Goal: Contribute content: Contribute content

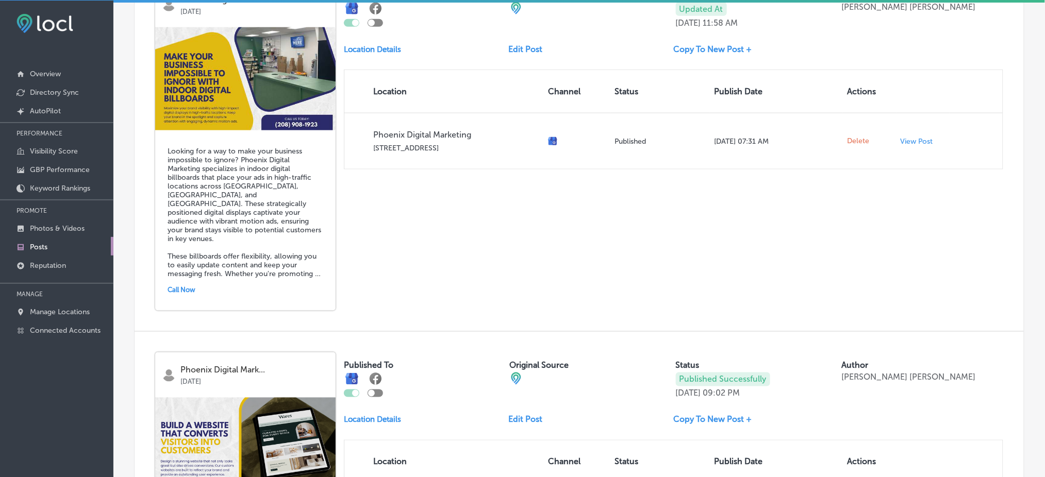
scroll to position [386, 0]
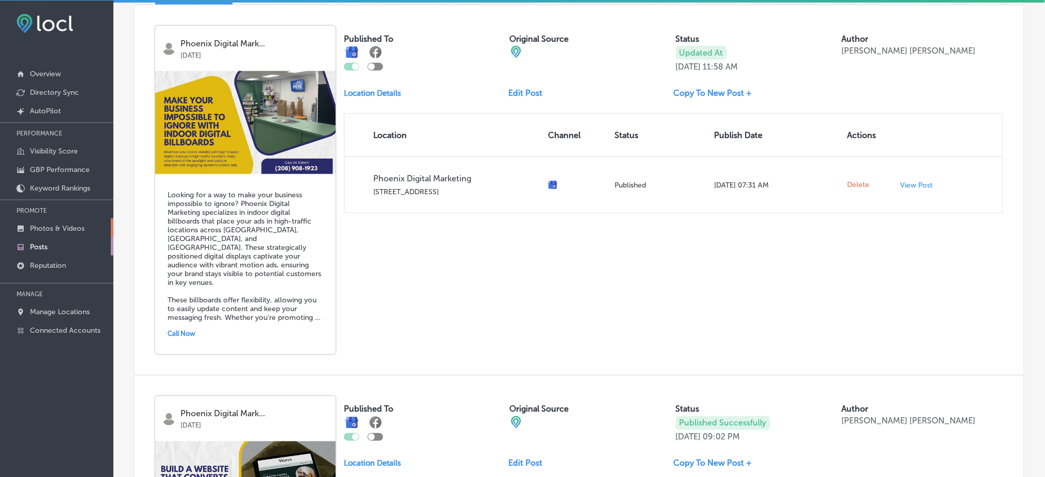
click at [66, 221] on link "Photos & Videos" at bounding box center [56, 228] width 113 height 19
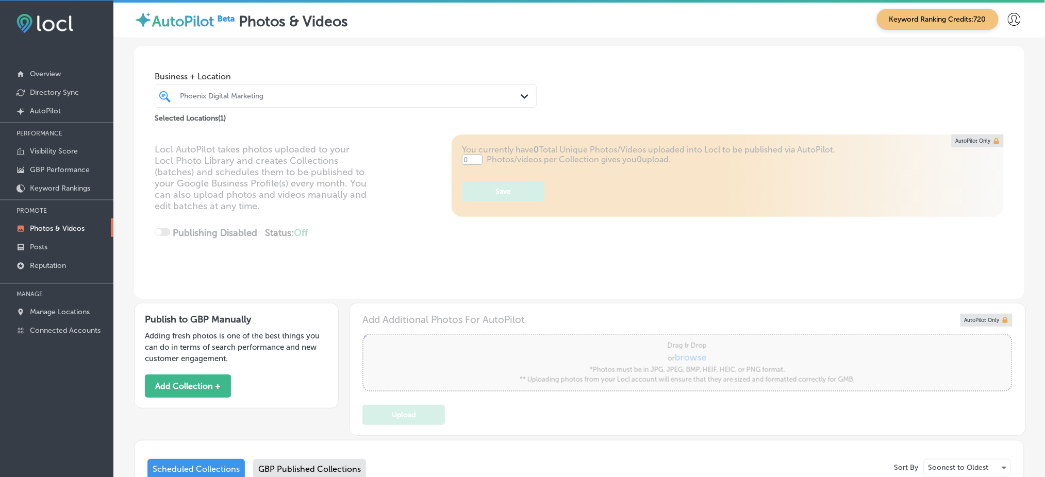
type input "5"
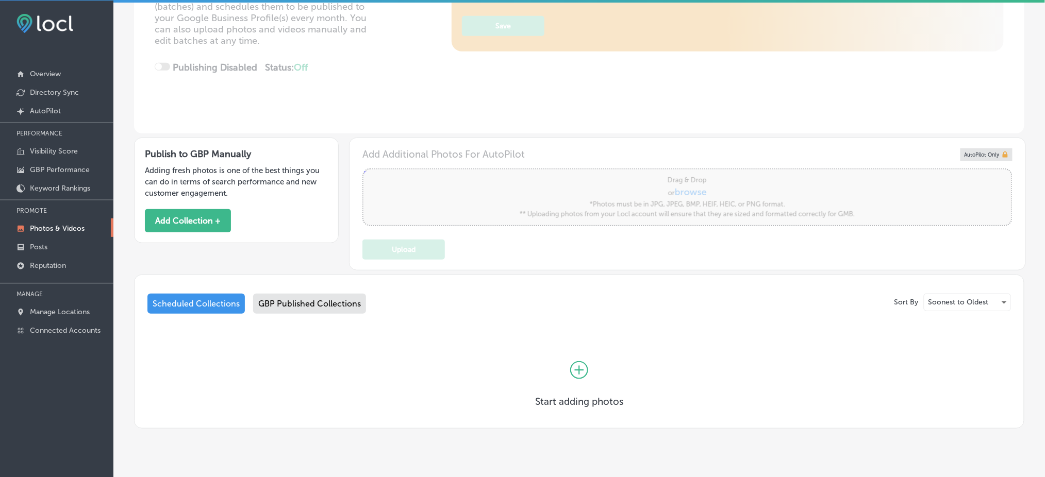
scroll to position [185, 0]
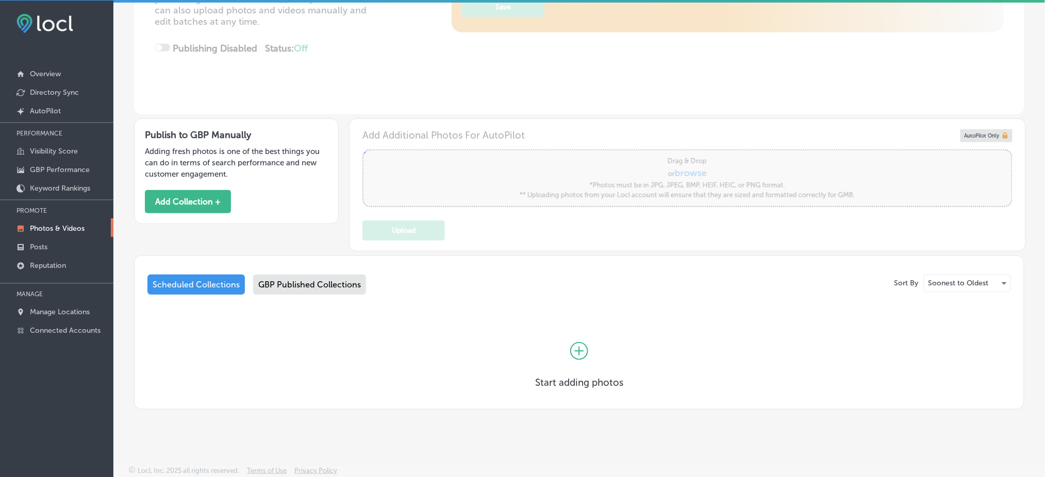
click at [289, 281] on div "GBP Published Collections" at bounding box center [309, 285] width 113 height 20
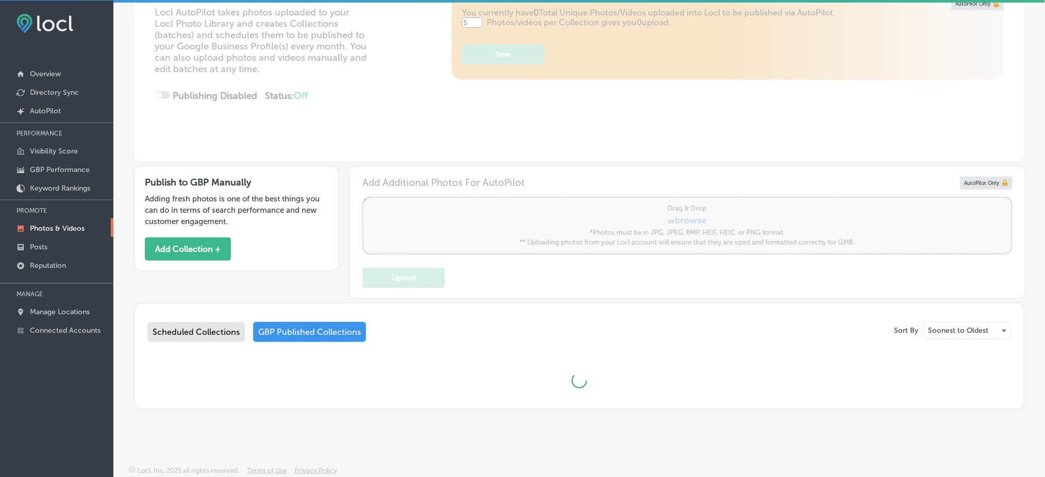
scroll to position [185, 0]
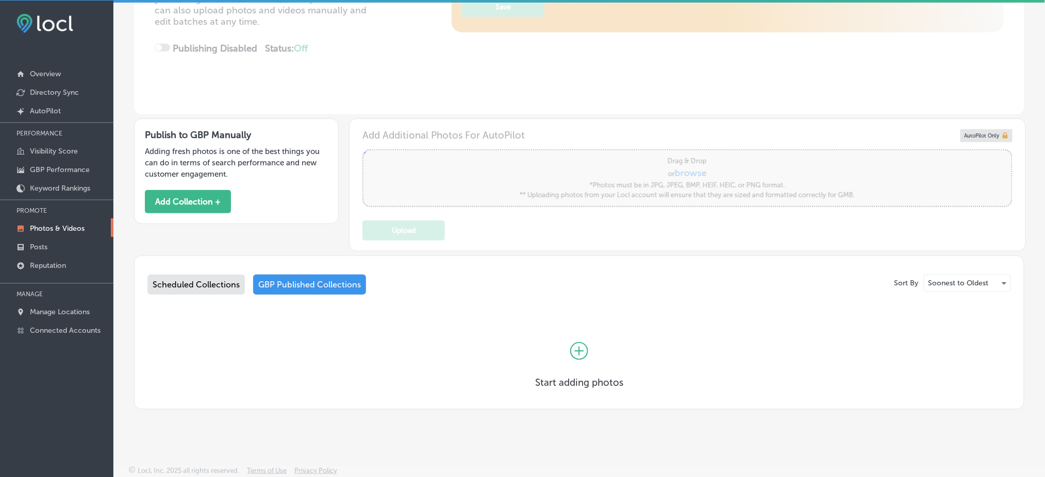
click at [207, 285] on div "Scheduled Collections" at bounding box center [195, 285] width 97 height 20
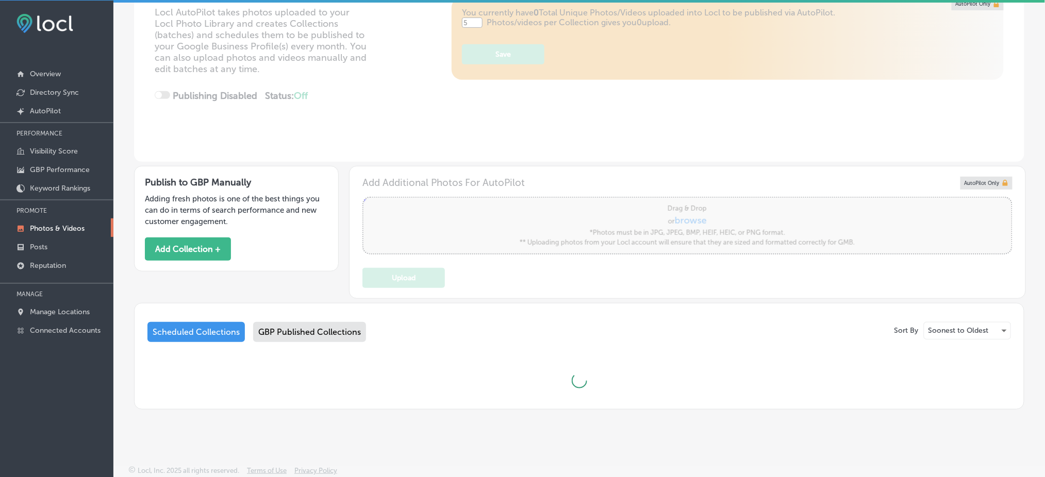
scroll to position [185, 0]
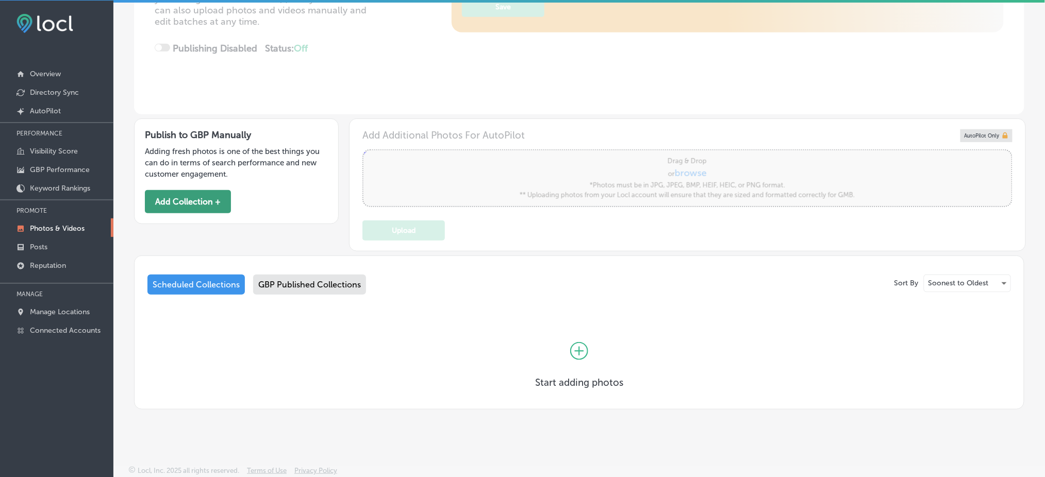
click at [196, 203] on button "Add Collection +" at bounding box center [188, 201] width 86 height 23
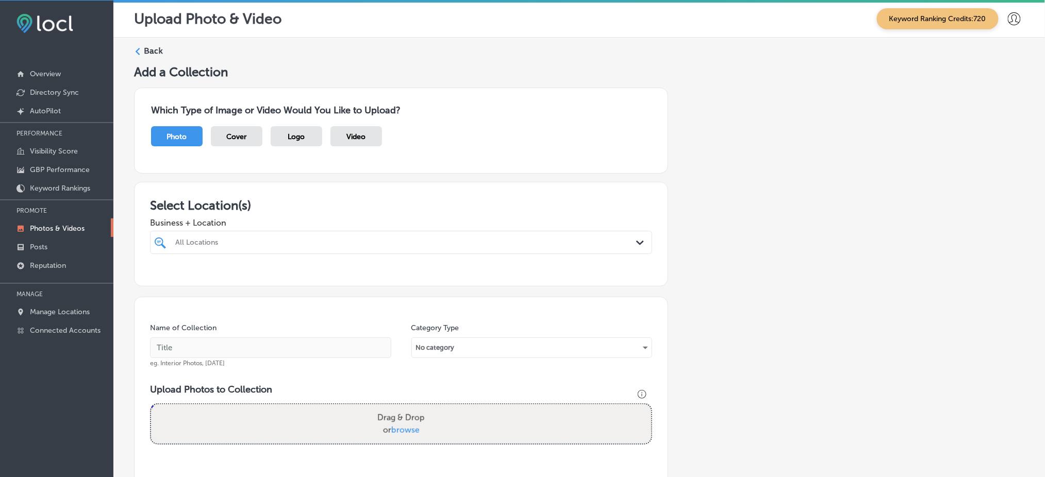
click at [302, 236] on div at bounding box center [378, 243] width 408 height 14
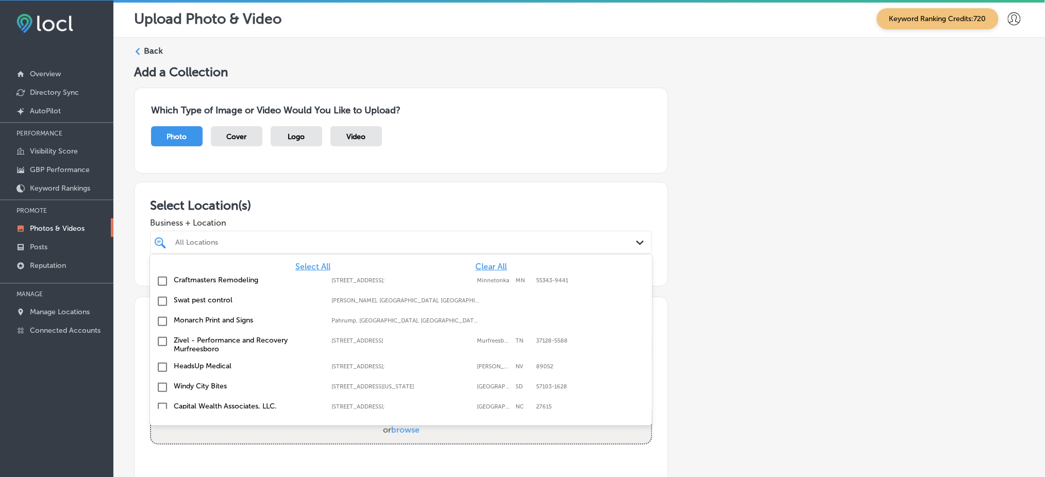
click at [475, 265] on span "Clear All" at bounding box center [490, 267] width 31 height 10
click at [475, 262] on span "Clear All" at bounding box center [490, 267] width 31 height 10
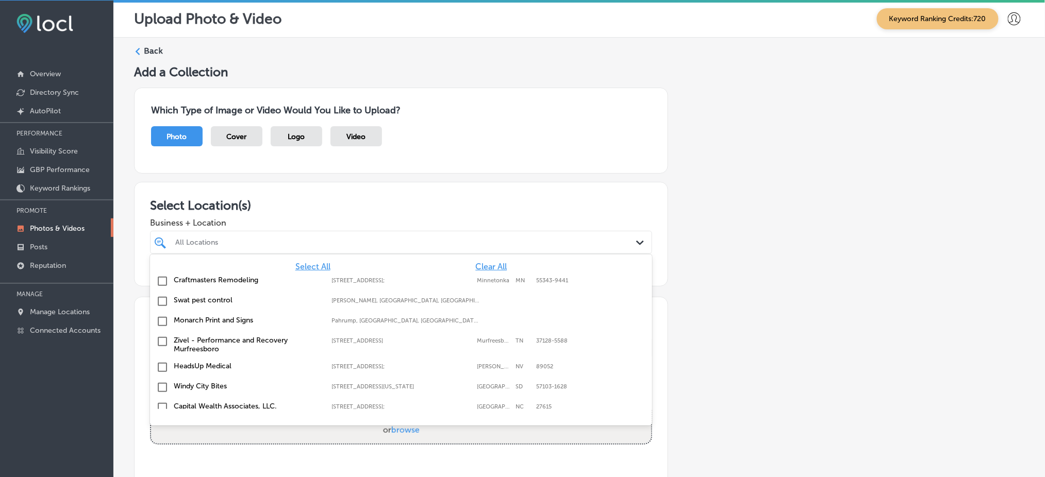
click at [475, 262] on span "Clear All" at bounding box center [490, 267] width 31 height 10
click at [475, 263] on span "Clear All" at bounding box center [490, 267] width 31 height 10
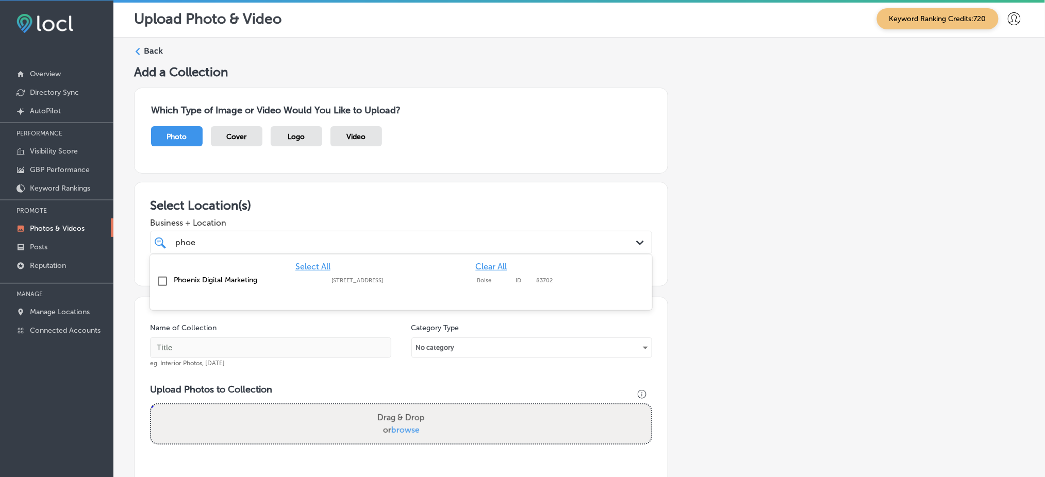
click at [162, 281] on input "checkbox" at bounding box center [162, 281] width 12 height 12
type input "phoe"
click at [311, 190] on div "Select Location(s) Business + Location option [STREET_ADDRESS]. option [STREET_…" at bounding box center [401, 234] width 534 height 105
click at [272, 242] on div "phoe phoe" at bounding box center [378, 243] width 408 height 14
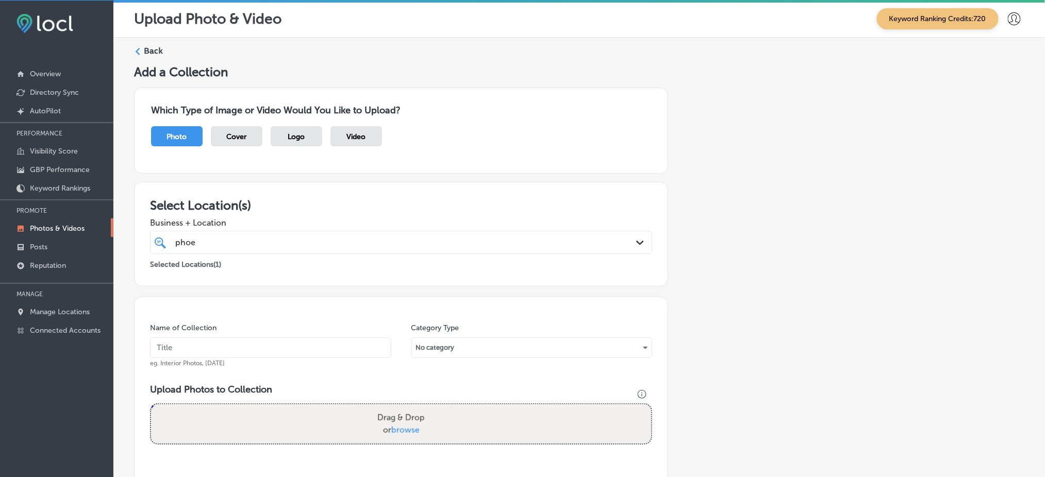
click at [272, 242] on div "phoe phoe" at bounding box center [378, 243] width 408 height 14
click at [251, 345] on input "text" at bounding box center [270, 348] width 241 height 21
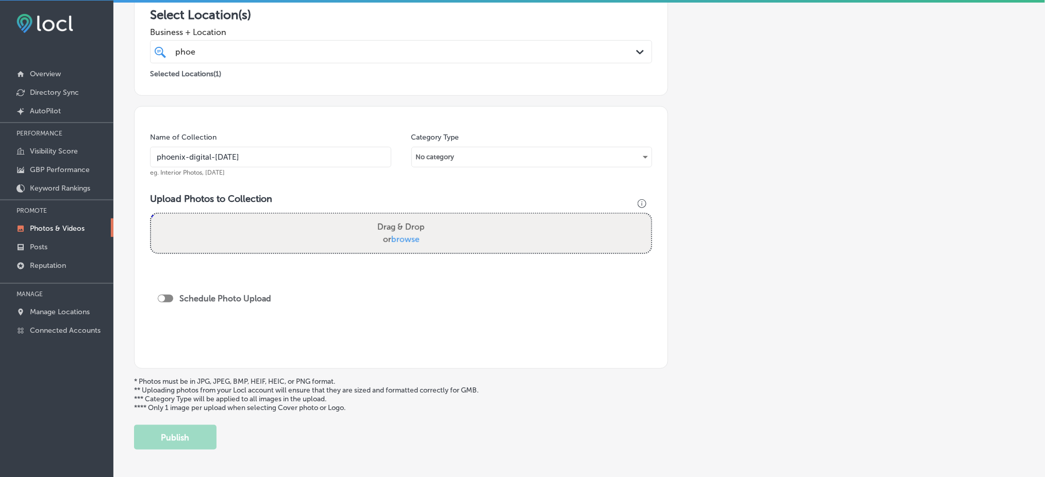
scroll to position [206, 0]
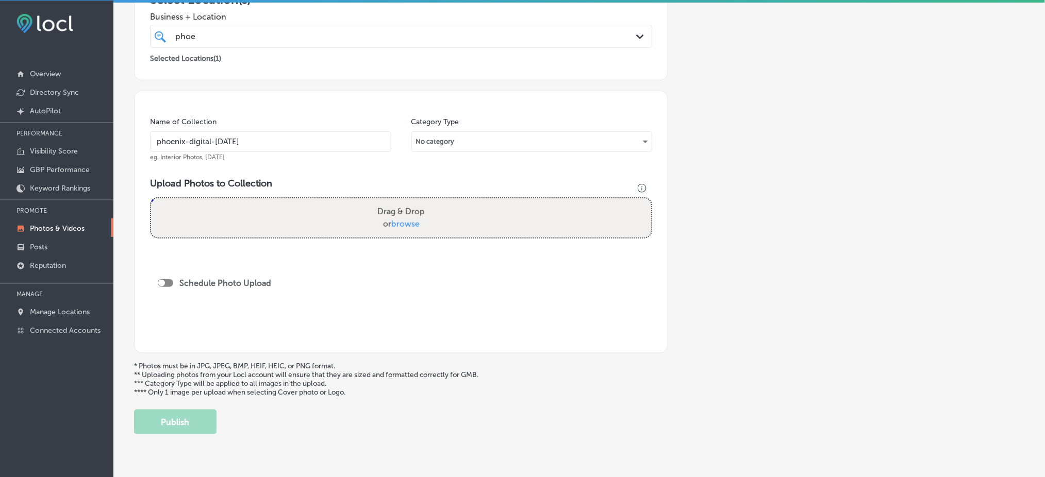
type input "phoenix-digital-[DATE]"
click at [407, 219] on span "browse" at bounding box center [405, 224] width 28 height 10
click at [407, 202] on input "Drag & Drop or browse" at bounding box center [401, 199] width 500 height 3
type input "C:\fakepath\indoor-billboard-digital-marketing-campaigns-phoenix-digital-market…"
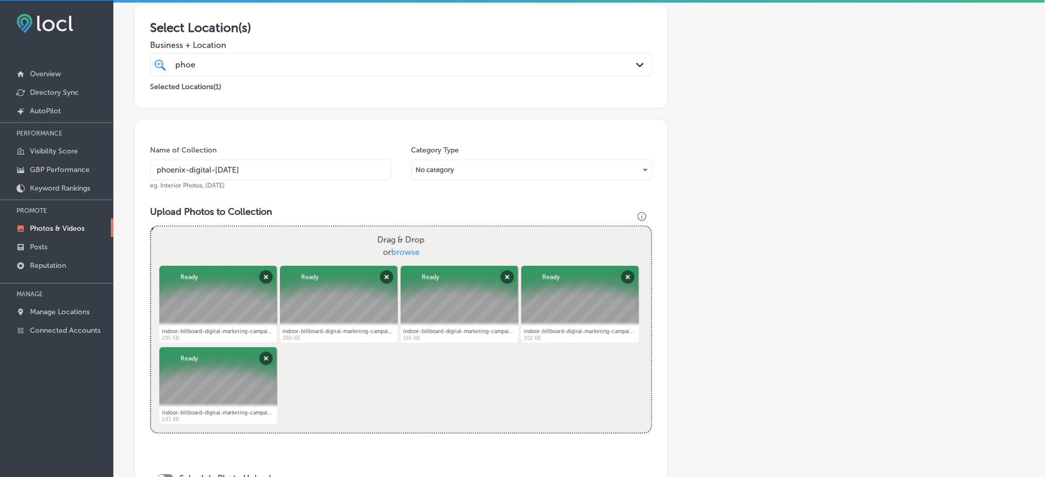
scroll to position [53, 0]
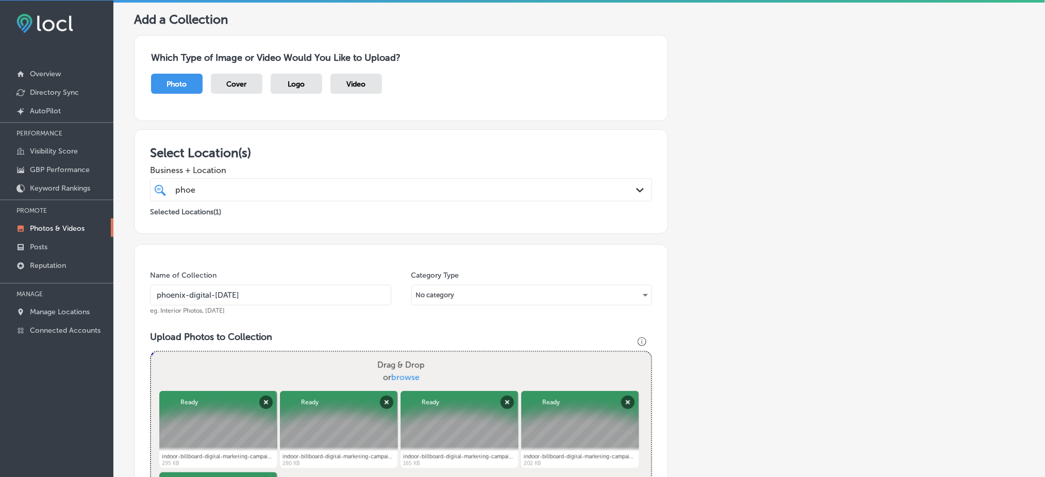
click at [258, 186] on div "phoe phoe" at bounding box center [378, 190] width 408 height 14
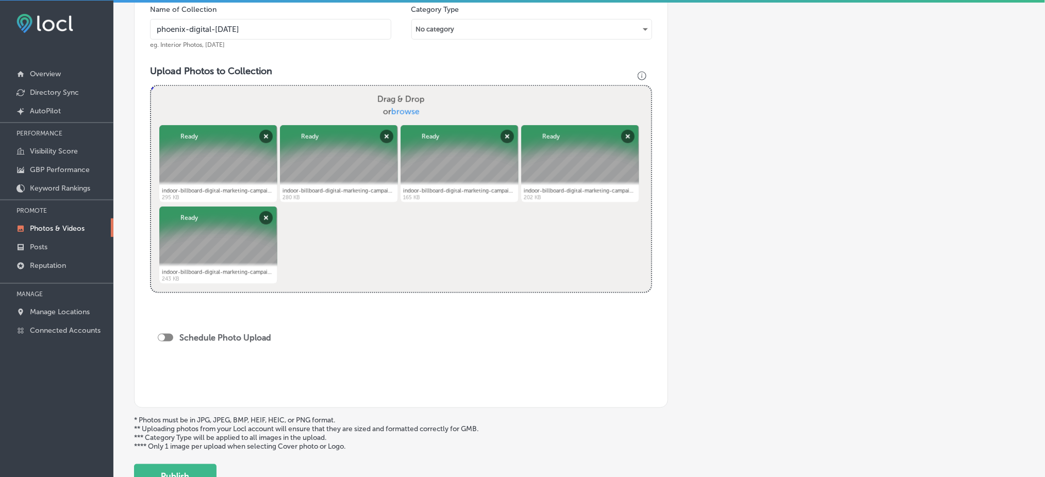
scroll to position [396, 0]
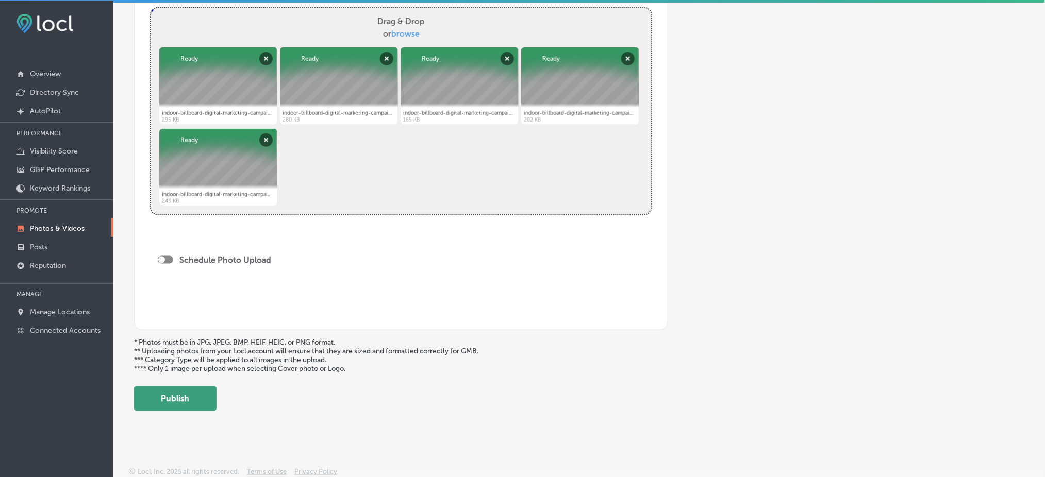
click at [199, 389] on button "Publish" at bounding box center [175, 399] width 82 height 25
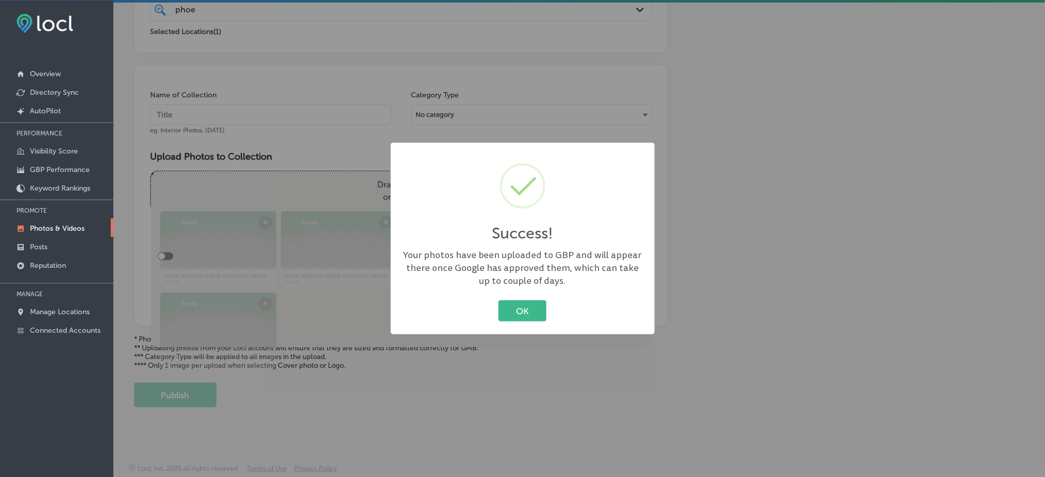
scroll to position [229, 0]
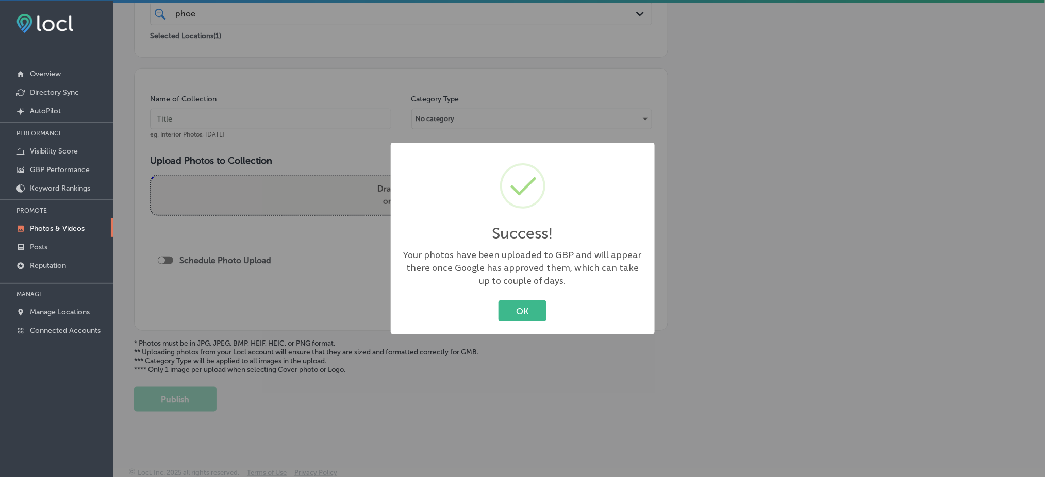
click at [497, 310] on div "OK Cancel" at bounding box center [522, 311] width 243 height 27
click at [507, 303] on button "OK" at bounding box center [522, 311] width 48 height 21
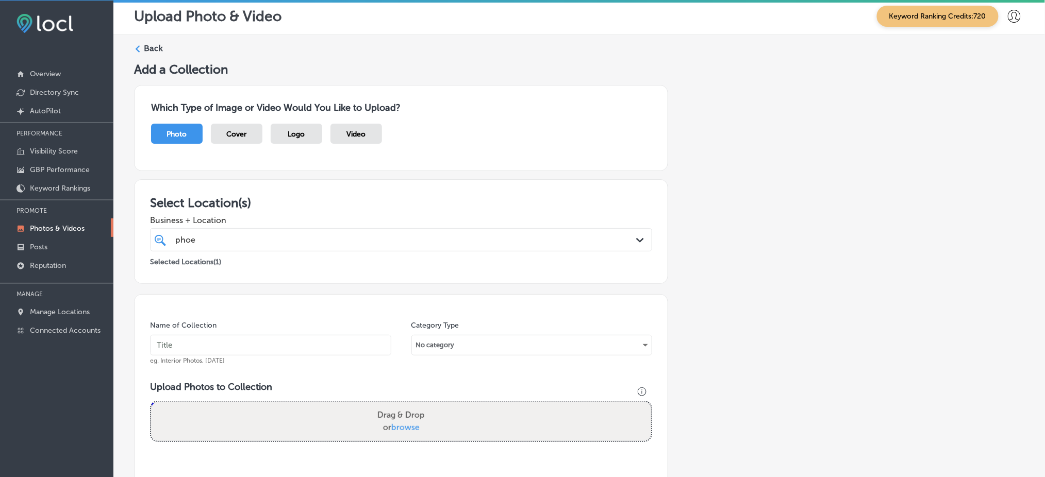
scroll to position [0, 0]
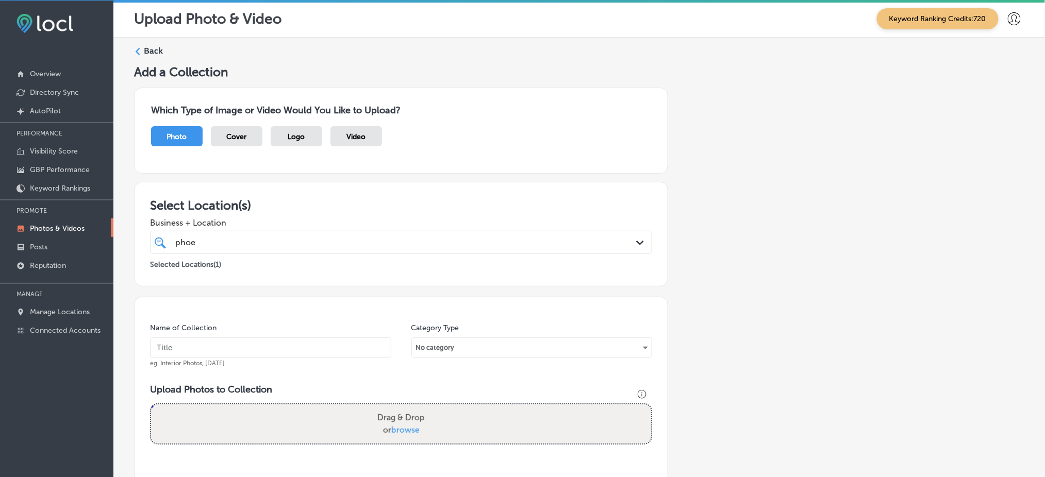
click at [258, 244] on div "phoe phoe" at bounding box center [378, 243] width 408 height 14
click at [211, 352] on input "text" at bounding box center [270, 348] width 241 height 21
click at [251, 345] on input "phoenix-digital-[DATE]" at bounding box center [270, 348] width 241 height 21
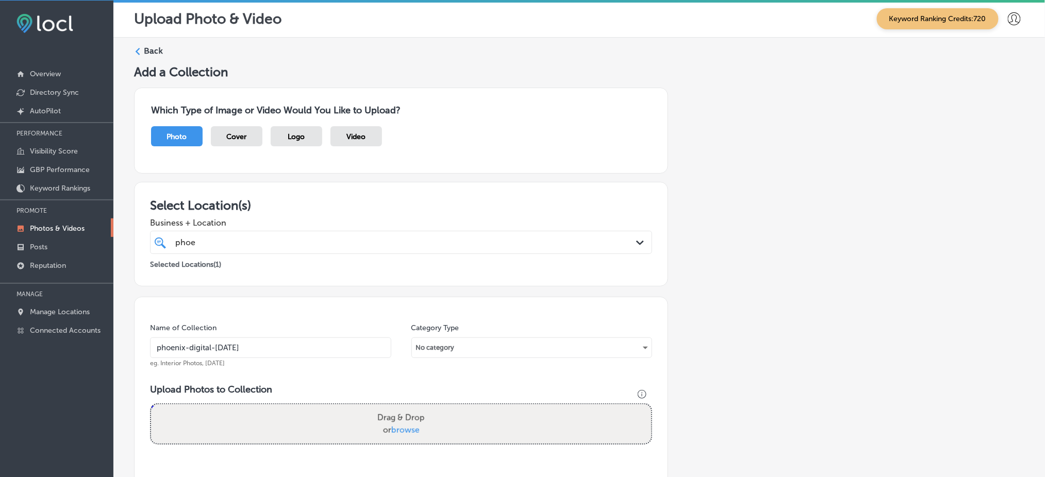
click at [251, 345] on input "phoenix-digital-[DATE]" at bounding box center [270, 348] width 241 height 21
type input "phoenix-digital-[DATE]"
click at [407, 427] on span "browse" at bounding box center [405, 430] width 28 height 10
click at [407, 408] on input "Drag & Drop or browse" at bounding box center [401, 406] width 500 height 3
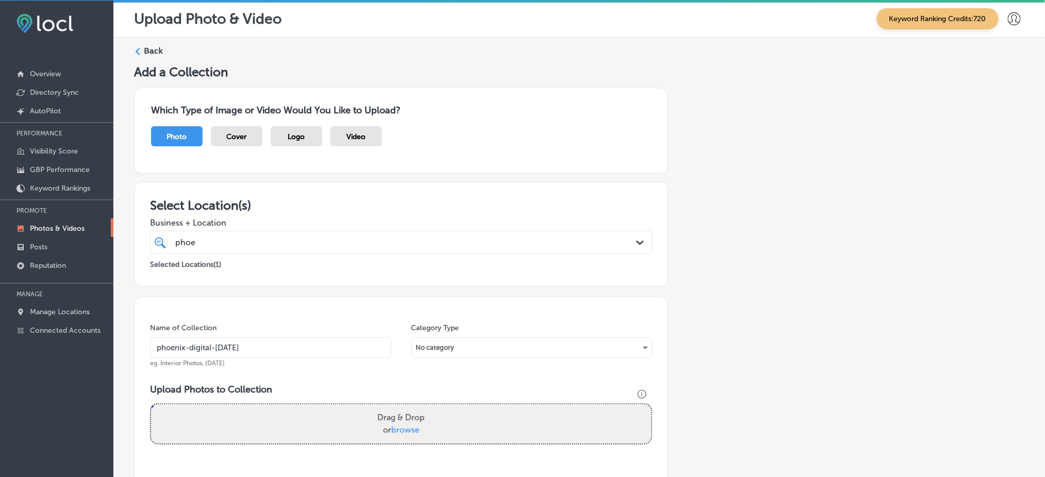
type input "C:\fakepath\indoor-billboard-digital-marketing-campaigns-phoenix-digital-market…"
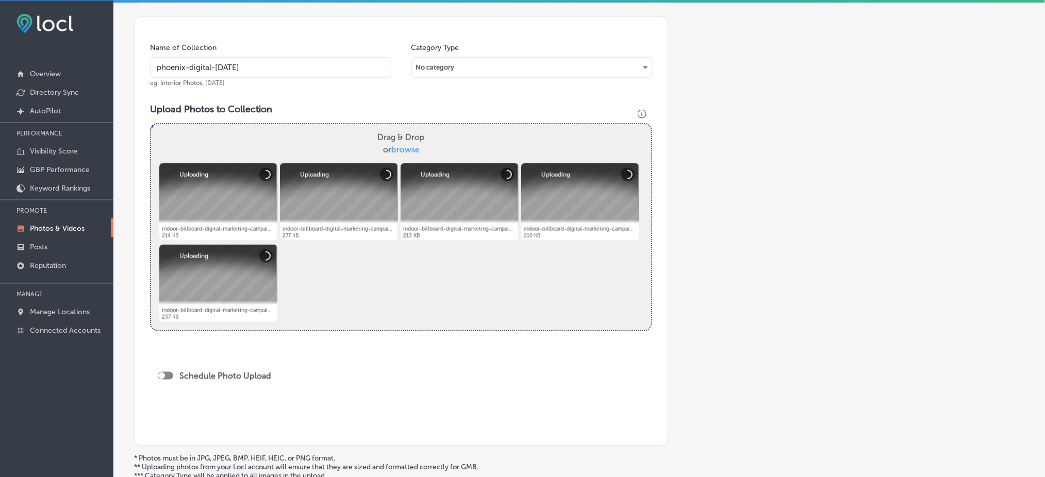
scroll to position [343, 0]
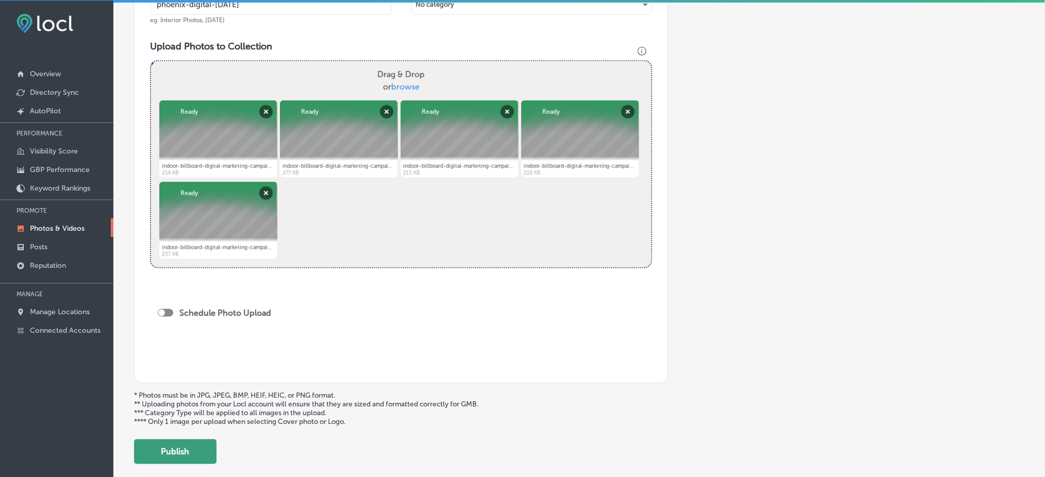
click at [202, 450] on button "Publish" at bounding box center [175, 452] width 82 height 25
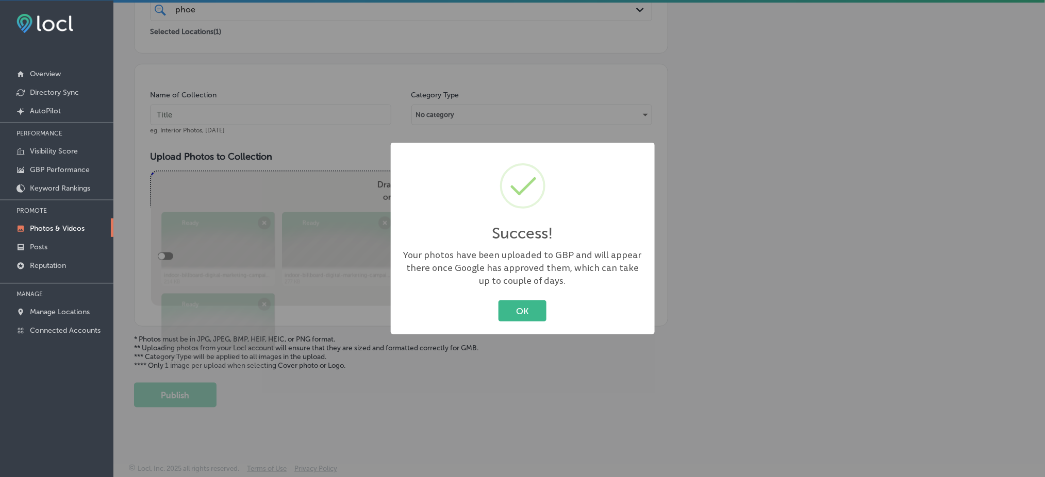
scroll to position [229, 0]
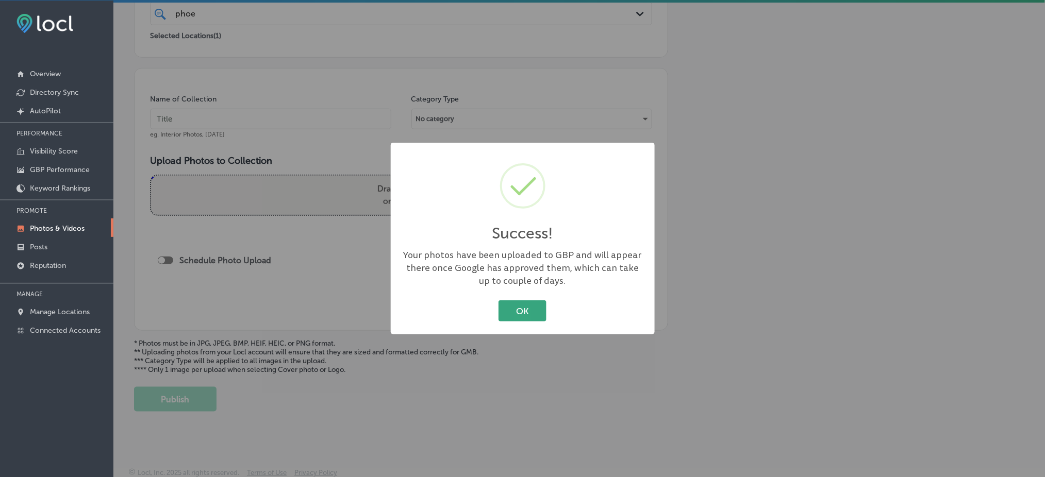
click at [522, 305] on button "OK" at bounding box center [522, 311] width 48 height 21
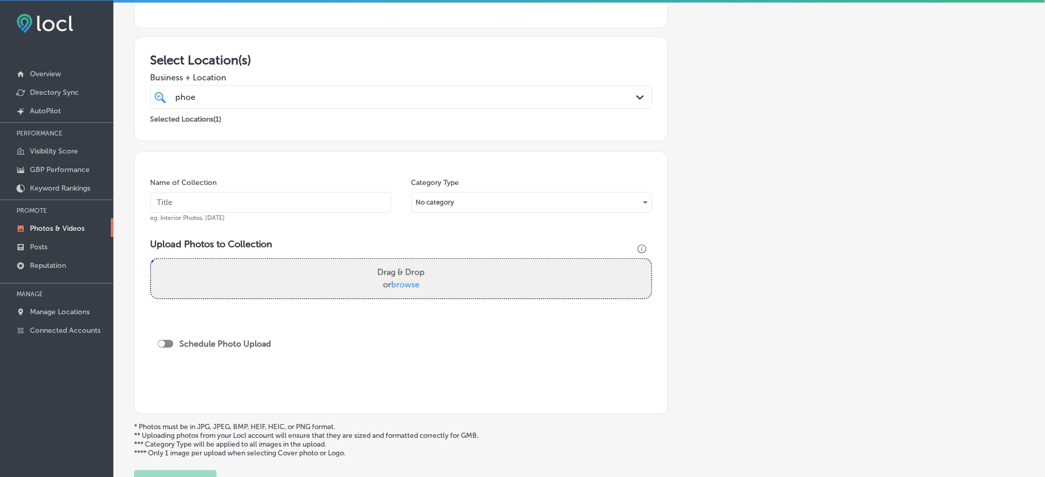
scroll to position [0, 0]
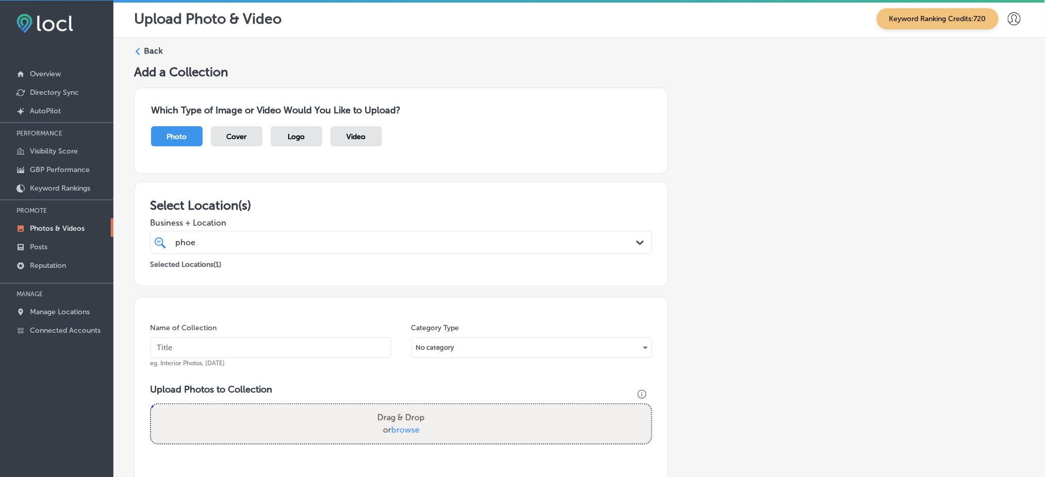
click at [222, 350] on input "text" at bounding box center [270, 348] width 241 height 21
paste input "phoenix-digital-[DATE]"
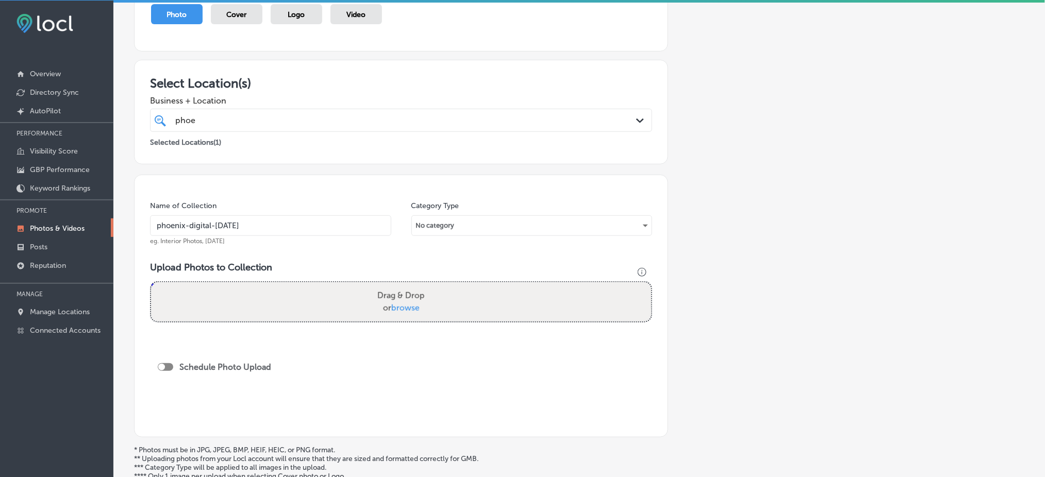
scroll to position [137, 0]
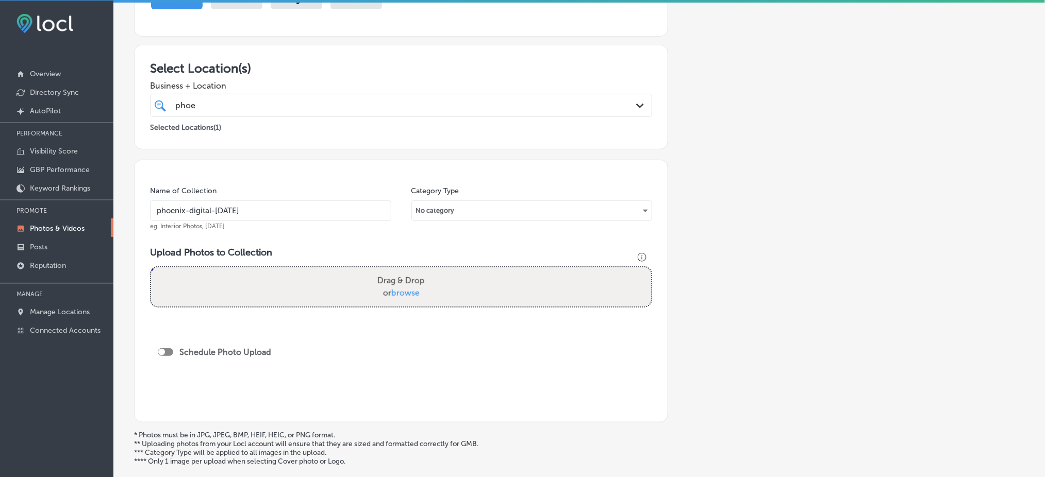
type input "phoenix-digital-[DATE]"
click at [408, 291] on span "browse" at bounding box center [405, 293] width 28 height 10
click at [408, 271] on input "Drag & Drop or browse" at bounding box center [401, 269] width 500 height 3
type input "C:\fakepath\indoor-billboard-digital-marketing-campaigns-phoenix-digital-market…"
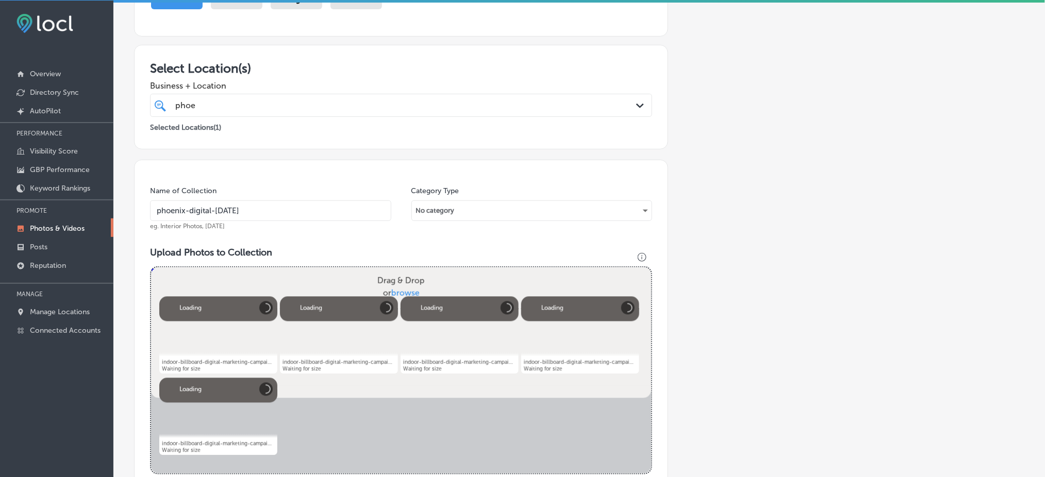
scroll to position [343, 0]
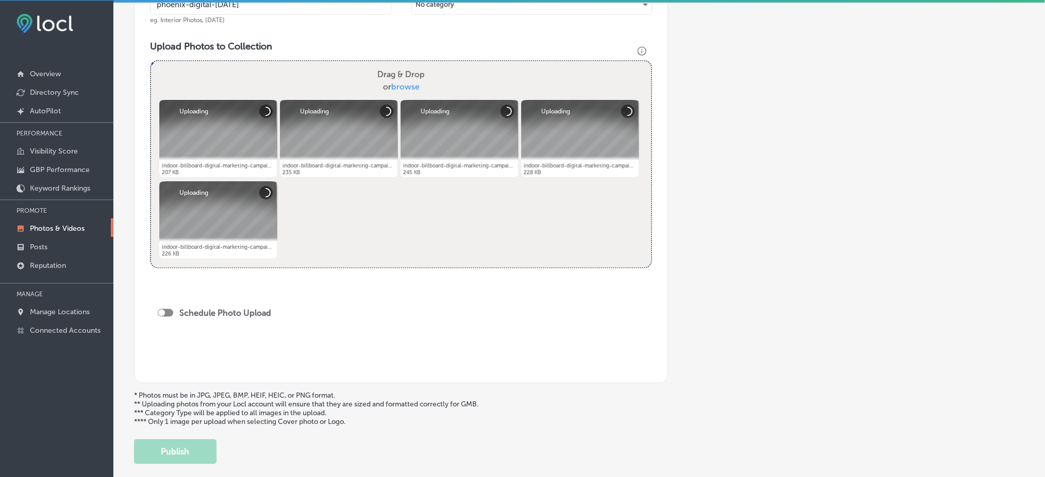
click at [163, 312] on div at bounding box center [161, 313] width 7 height 7
checkbox input "true"
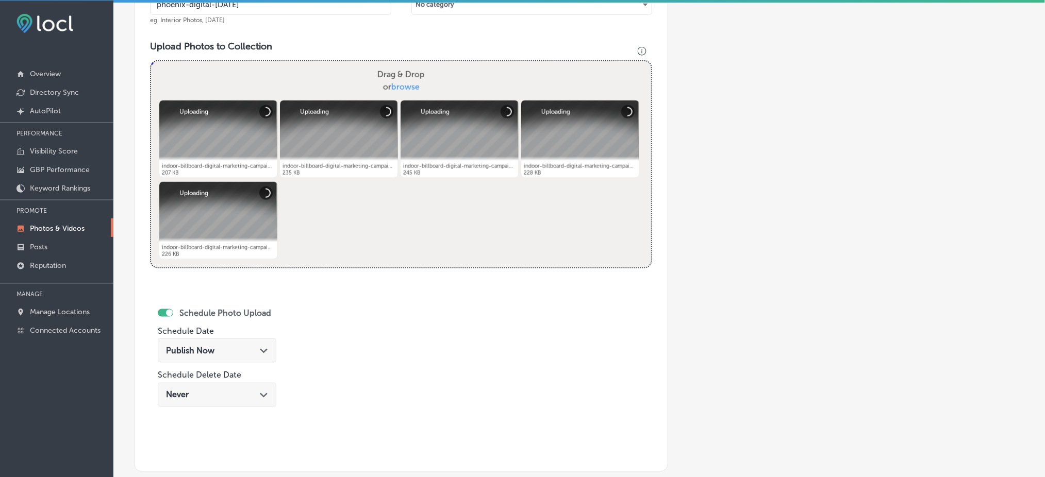
click at [197, 346] on span "Publish Now" at bounding box center [190, 351] width 48 height 10
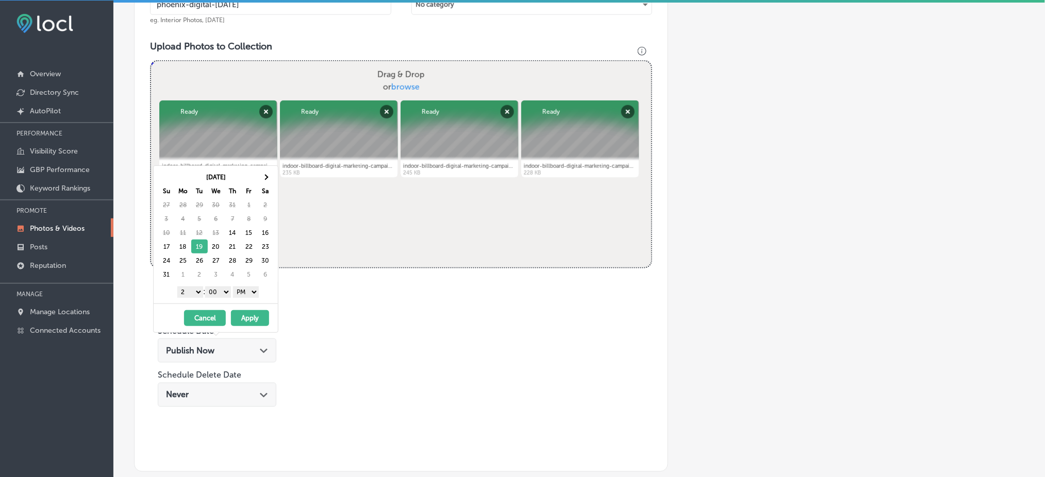
click at [193, 293] on select "1 2 3 4 5 6 7 8 9 10 11 12" at bounding box center [190, 292] width 26 height 11
click at [237, 316] on button "Apply" at bounding box center [250, 318] width 38 height 16
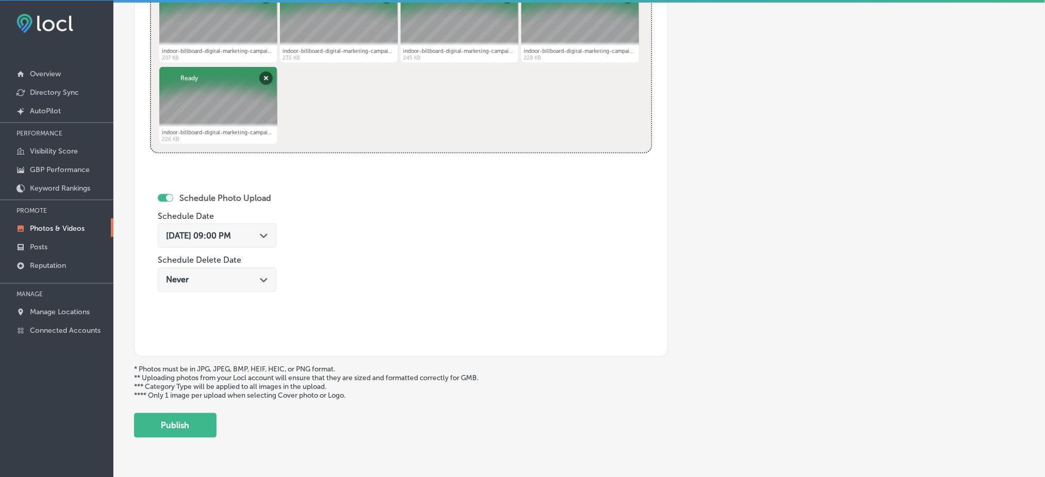
scroll to position [485, 0]
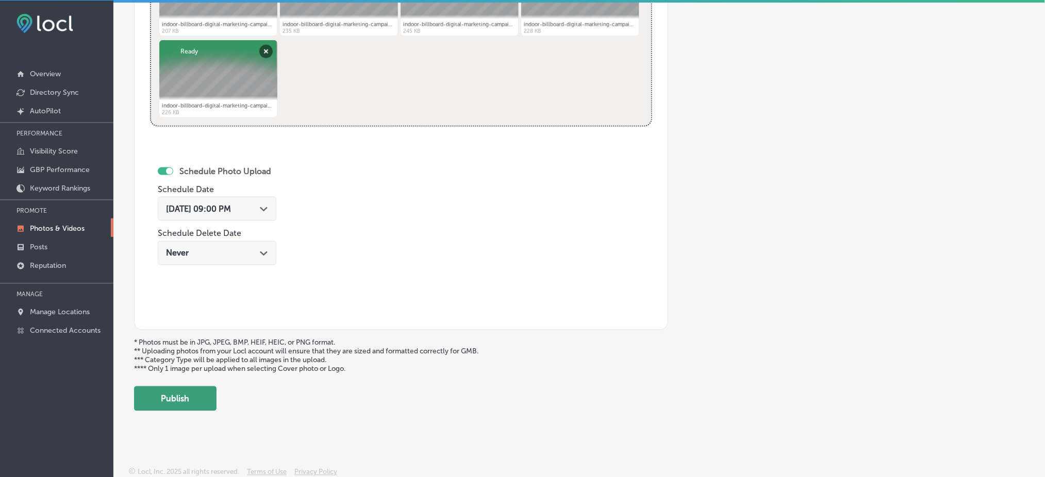
click at [202, 392] on button "Publish" at bounding box center [175, 399] width 82 height 25
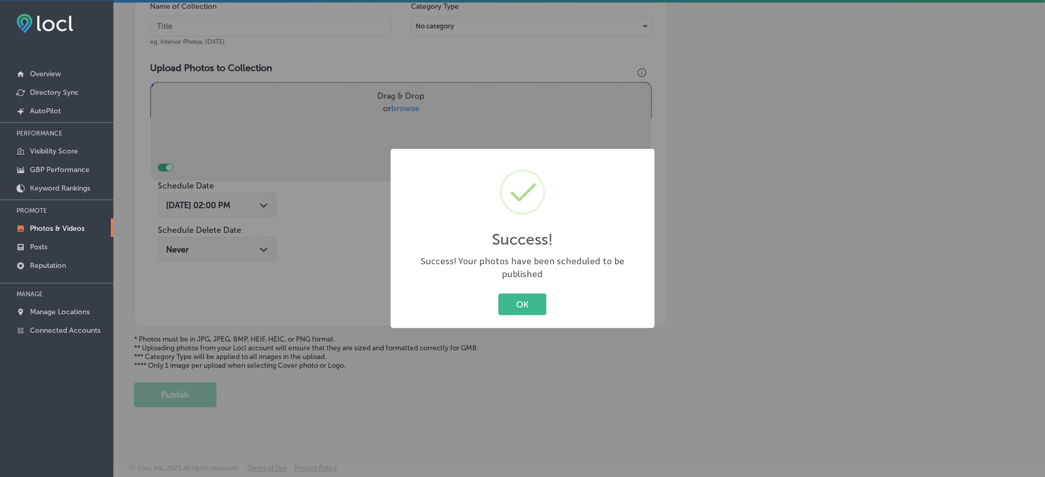
scroll to position [318, 0]
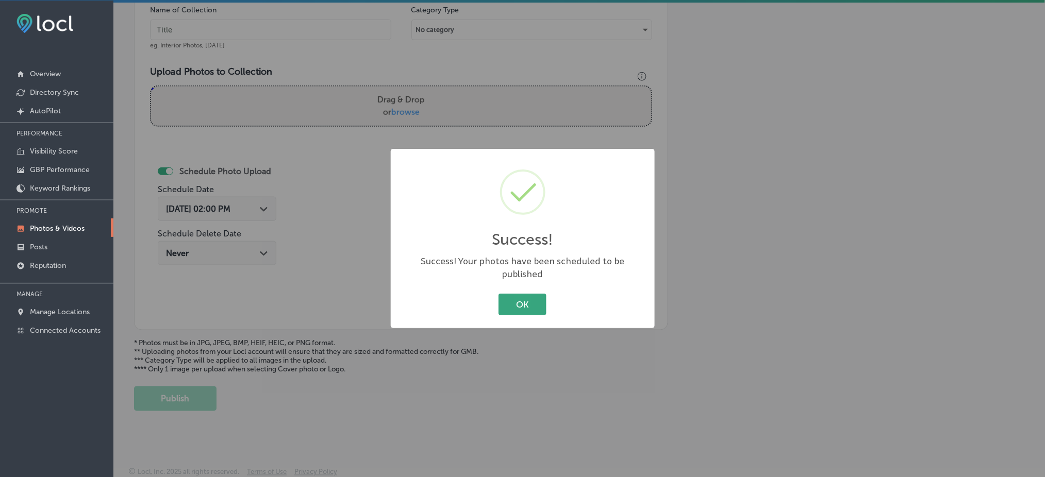
click at [521, 294] on button "OK" at bounding box center [522, 304] width 48 height 21
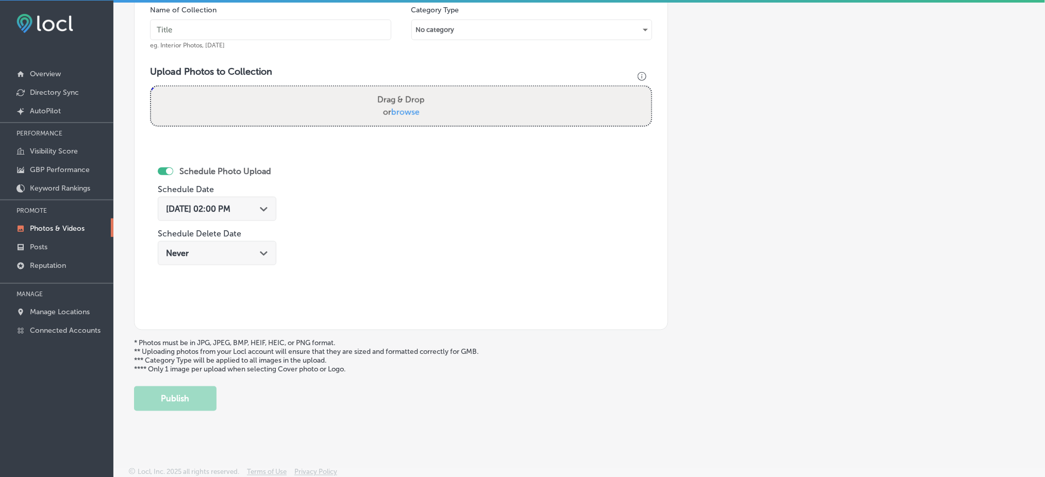
scroll to position [112, 0]
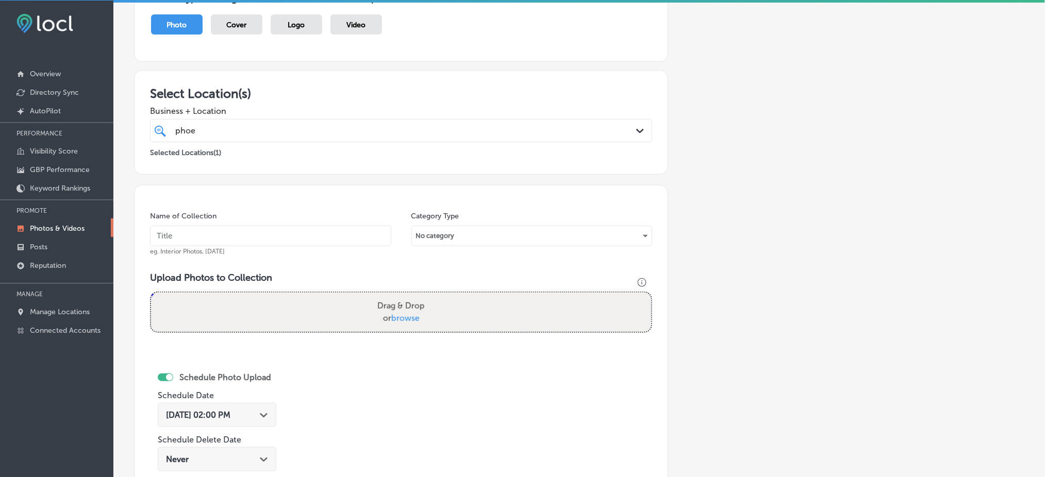
click at [294, 238] on input "text" at bounding box center [270, 236] width 241 height 21
paste input "phoenix-digital-[DATE]"
type input "phoenix-digital-[DATE]"
click at [406, 317] on span "browse" at bounding box center [405, 318] width 28 height 10
click at [406, 296] on input "Drag & Drop or browse" at bounding box center [401, 294] width 500 height 3
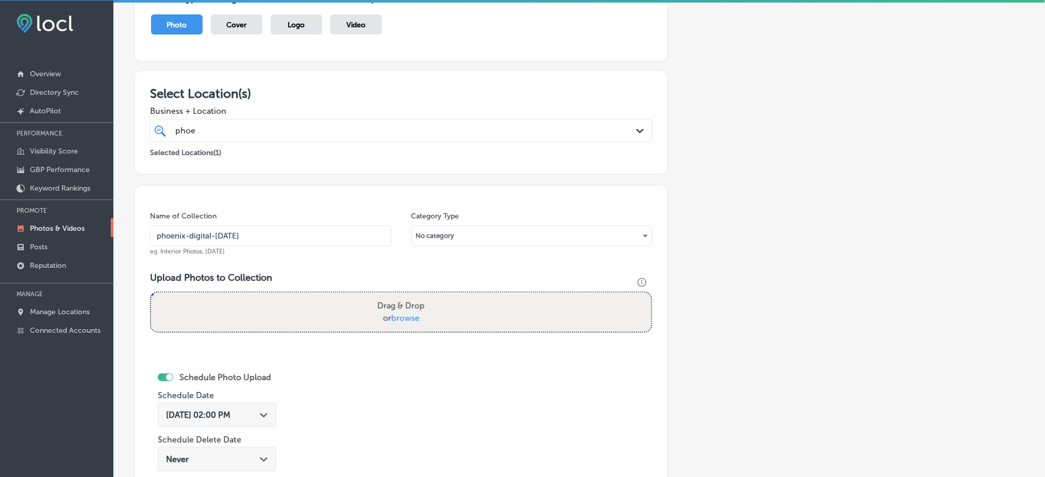
type input "C:\fakepath\indoor-billboard-digital-marketing-campaigns-phoenix-digital-market…"
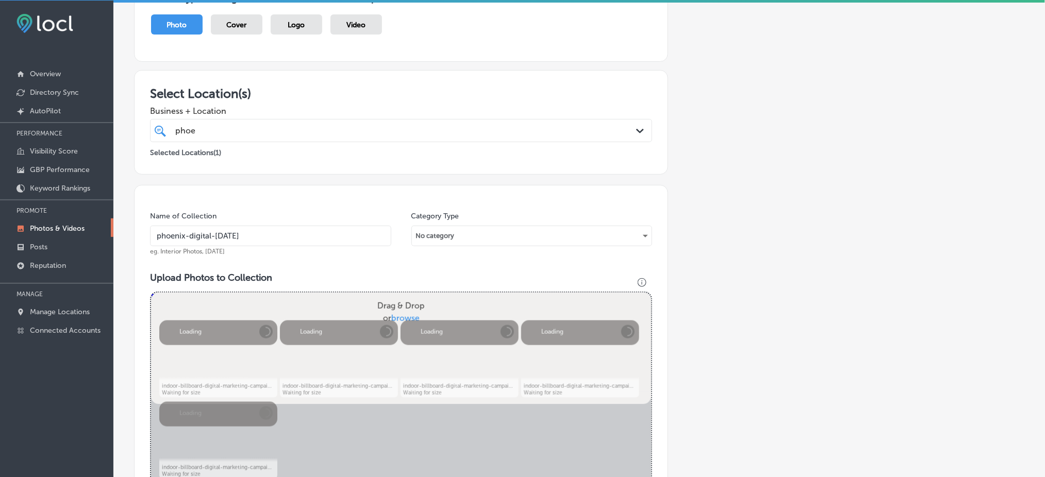
scroll to position [318, 0]
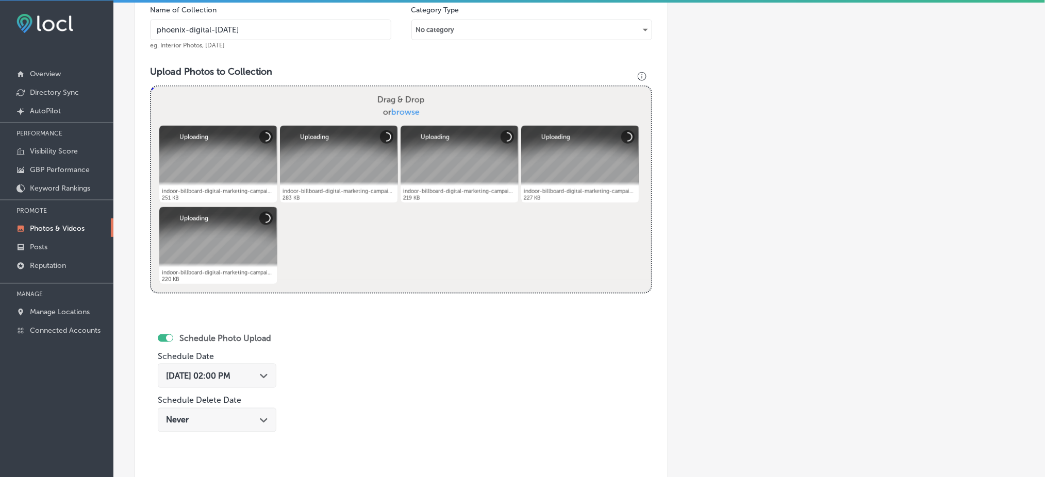
click at [191, 371] on span "[DATE] 02:00 PM" at bounding box center [198, 376] width 64 height 10
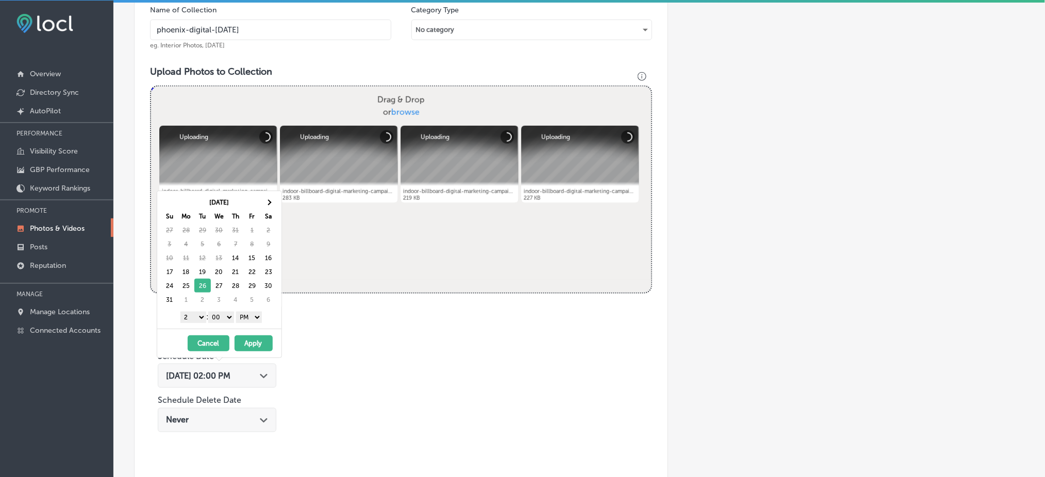
click at [197, 318] on select "1 2 3 4 5 6 7 8 9 10 11 12" at bounding box center [193, 317] width 26 height 11
click at [250, 347] on button "Apply" at bounding box center [254, 344] width 38 height 16
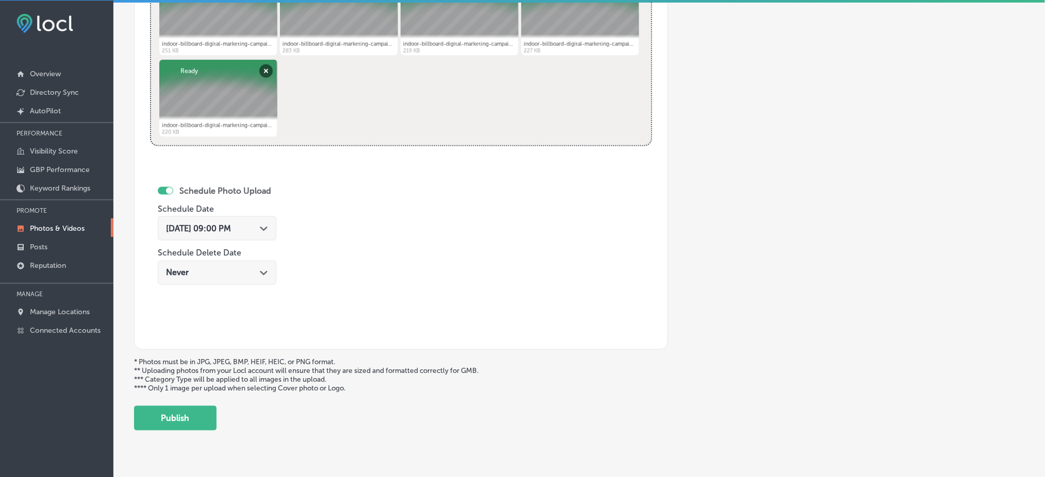
scroll to position [485, 0]
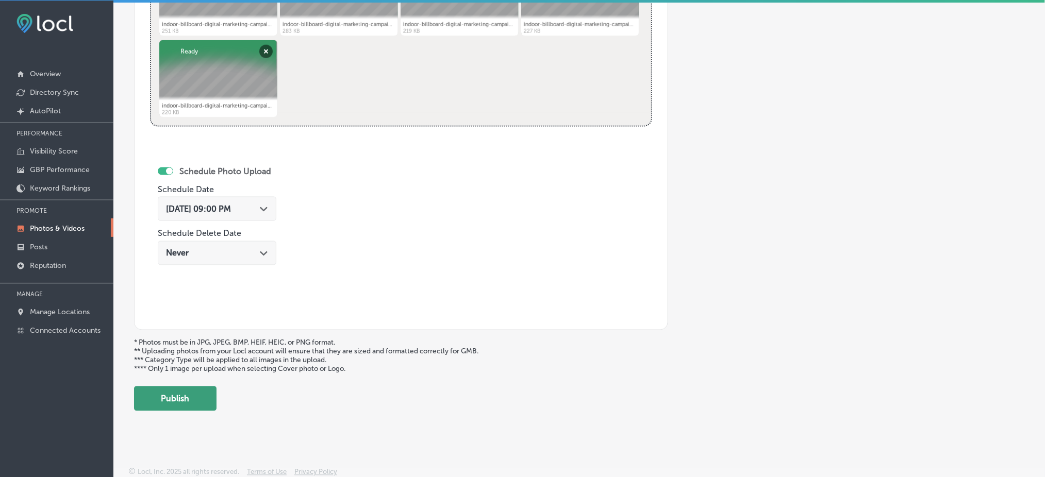
click at [190, 395] on button "Publish" at bounding box center [175, 399] width 82 height 25
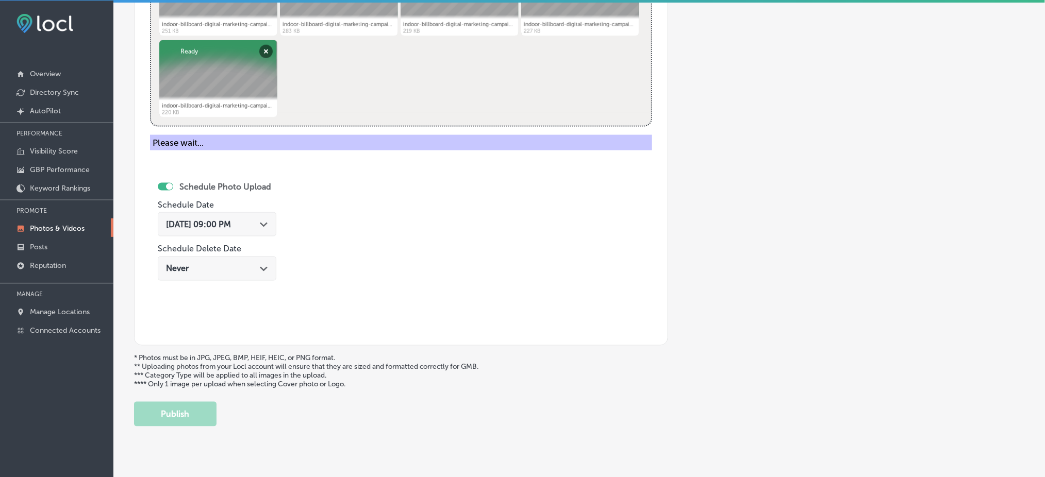
scroll to position [318, 0]
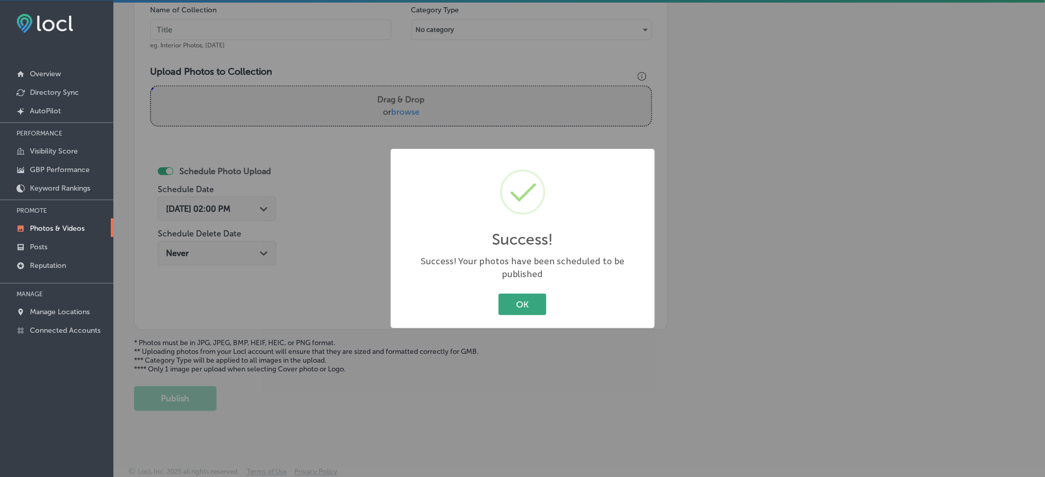
click at [537, 294] on button "OK" at bounding box center [522, 304] width 48 height 21
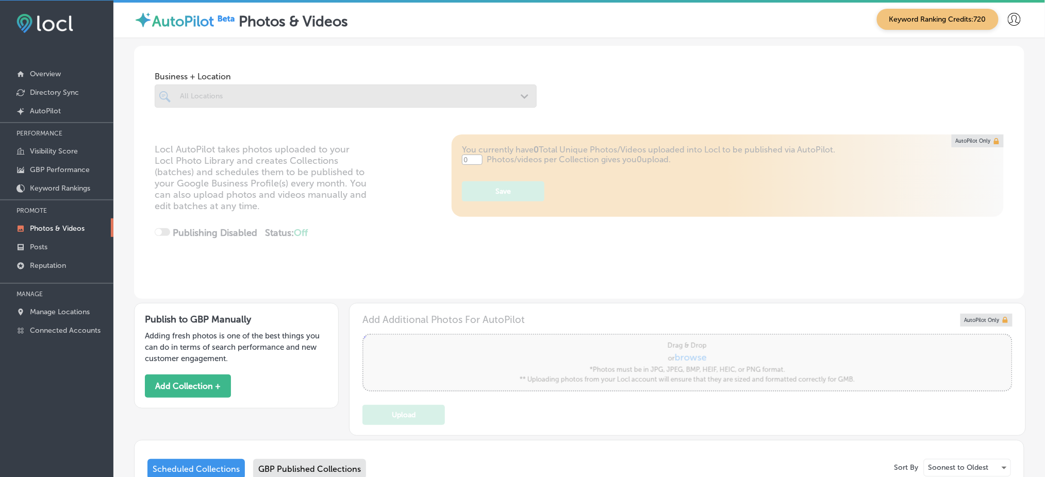
type input "5"
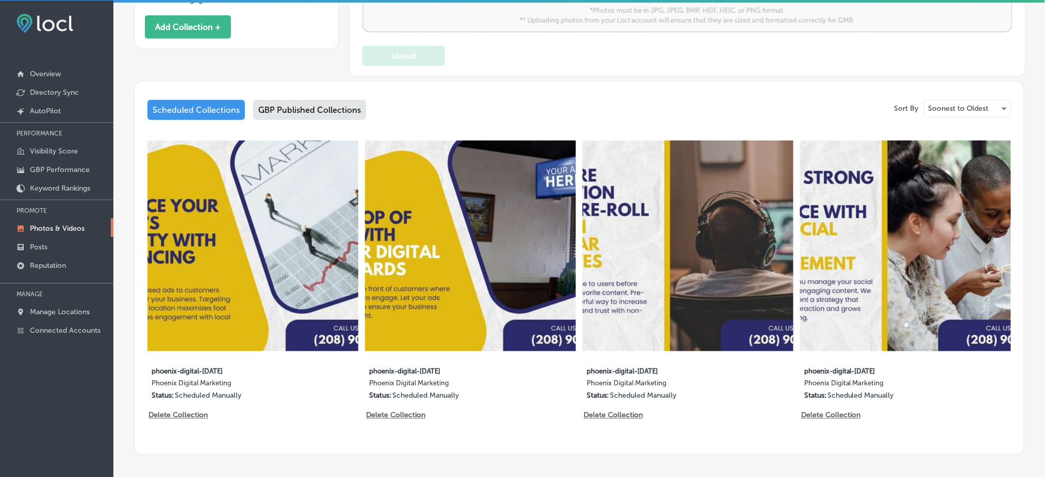
scroll to position [401, 0]
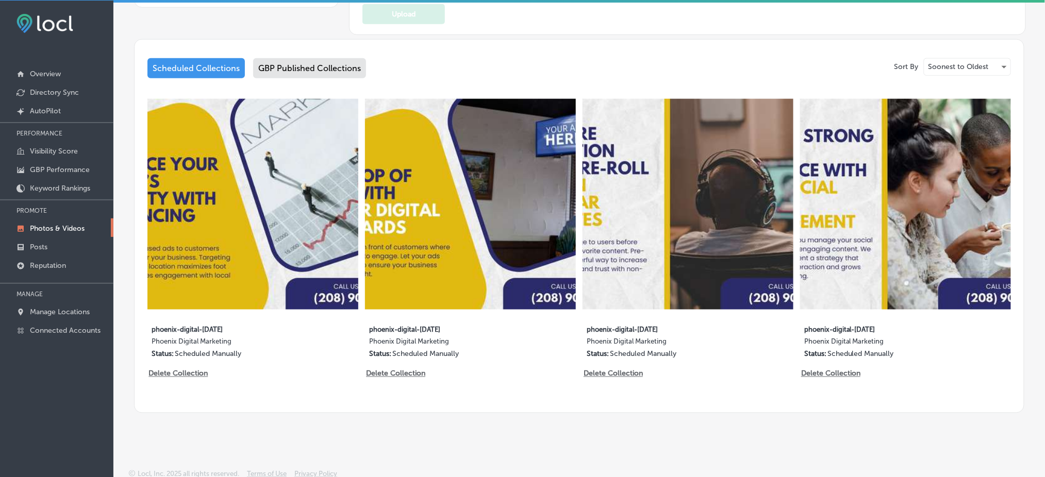
click at [297, 71] on div "GBP Published Collections" at bounding box center [309, 68] width 113 height 20
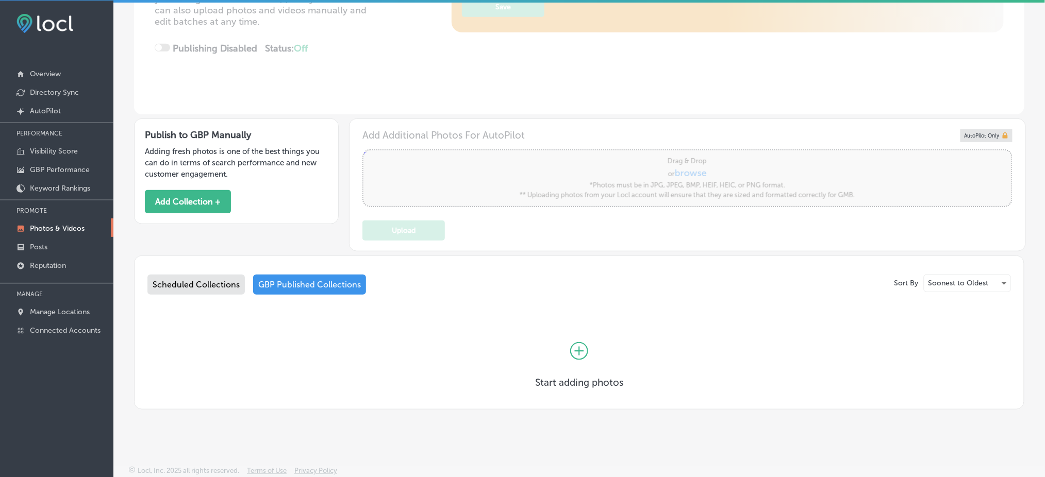
click at [217, 279] on div "Scheduled Collections" at bounding box center [195, 285] width 97 height 20
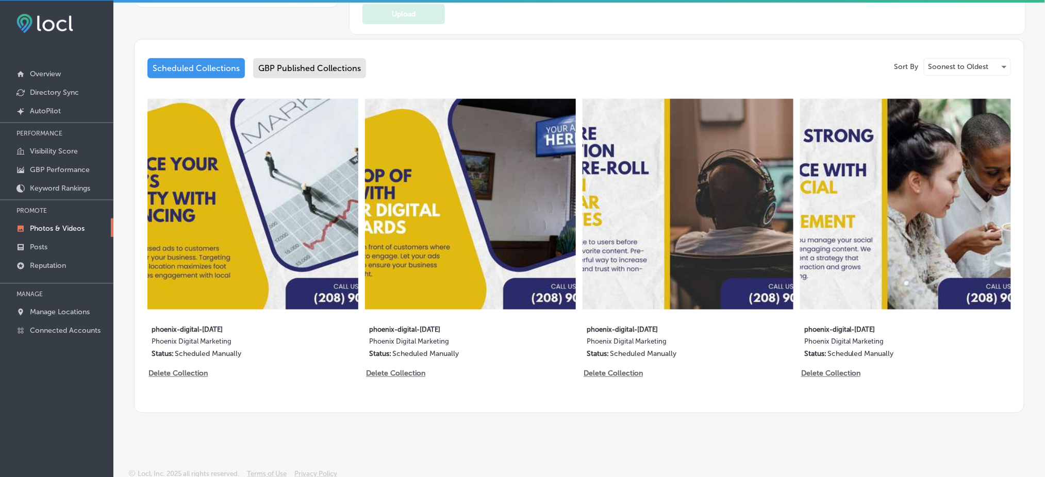
scroll to position [332, 0]
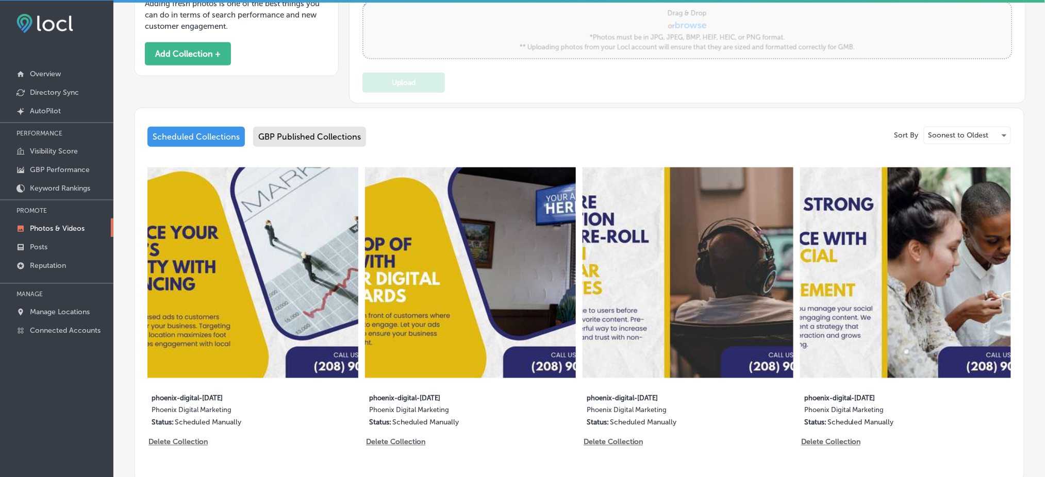
click at [352, 137] on div "GBP Published Collections" at bounding box center [309, 137] width 113 height 20
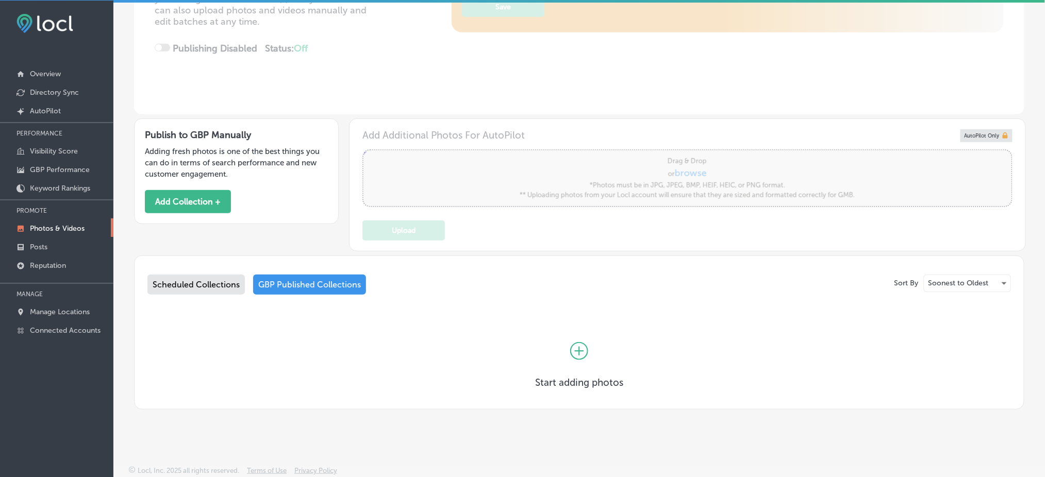
click at [170, 279] on div "Scheduled Collections" at bounding box center [195, 285] width 97 height 20
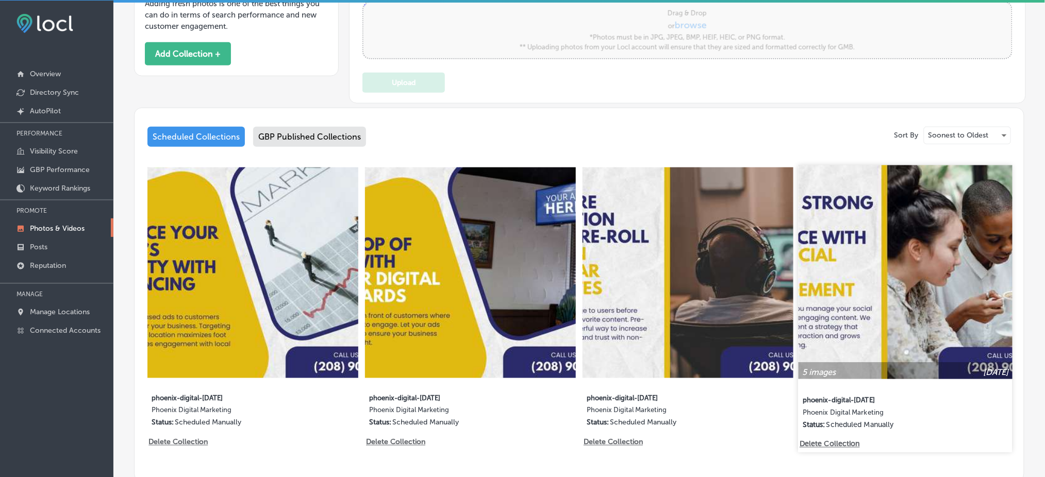
scroll to position [401, 0]
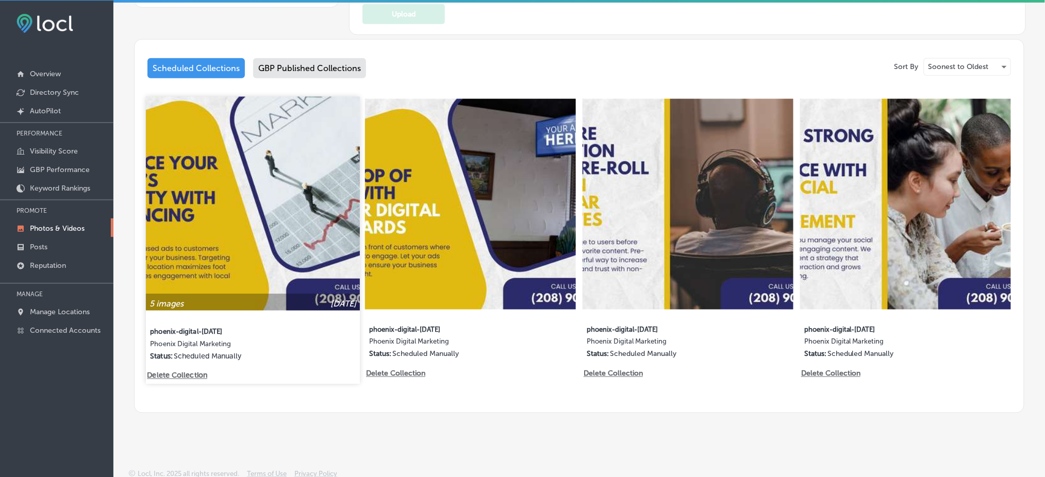
click at [337, 186] on img at bounding box center [253, 204] width 214 height 214
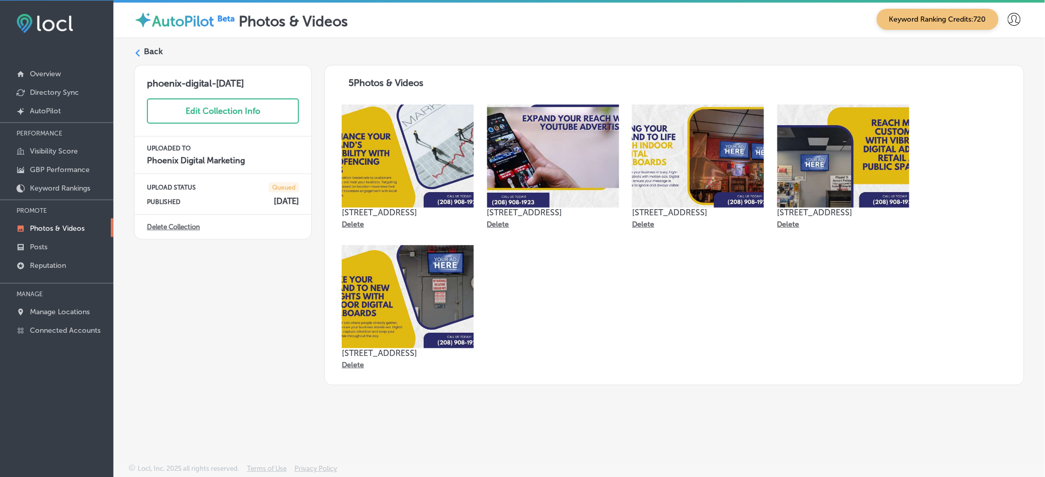
click at [152, 49] on label "Back" at bounding box center [153, 51] width 19 height 11
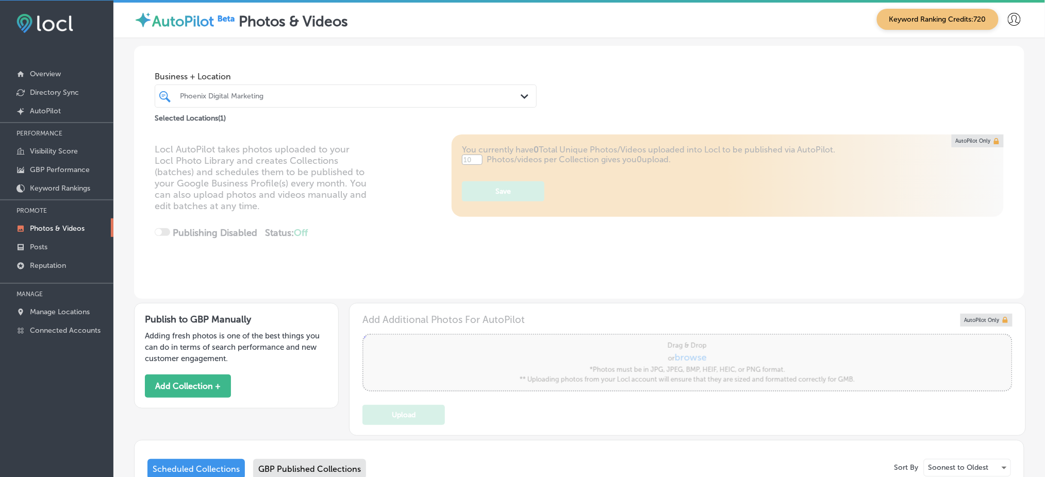
type input "5"
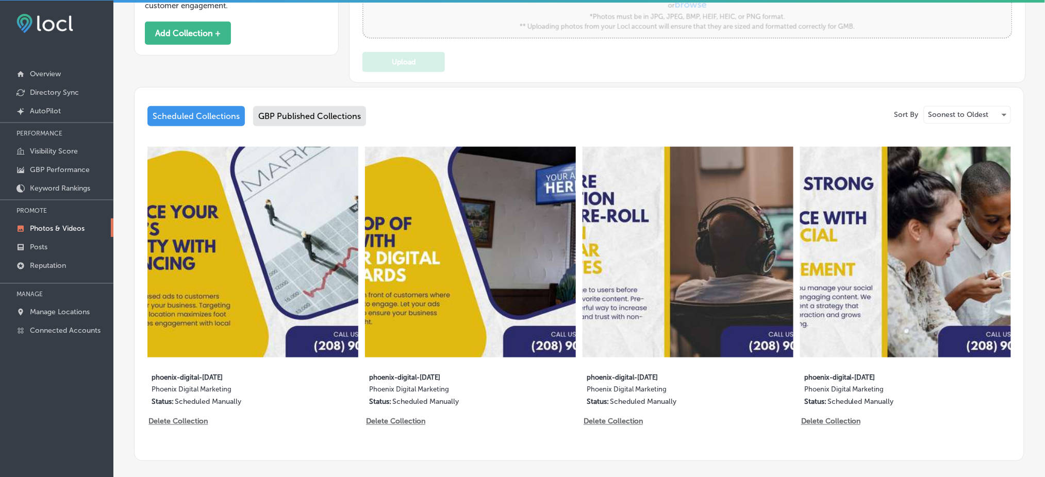
scroll to position [332, 0]
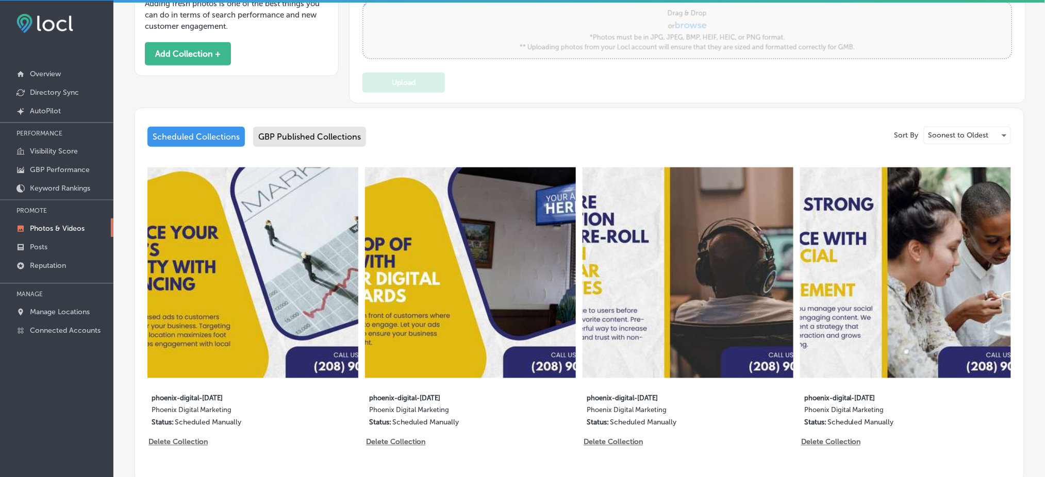
click at [267, 137] on div "GBP Published Collections" at bounding box center [309, 137] width 113 height 20
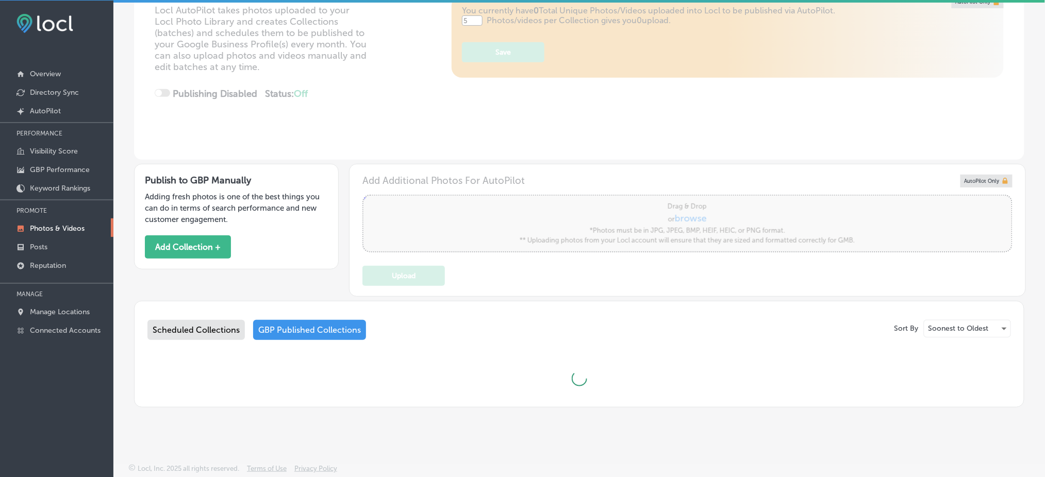
scroll to position [137, 0]
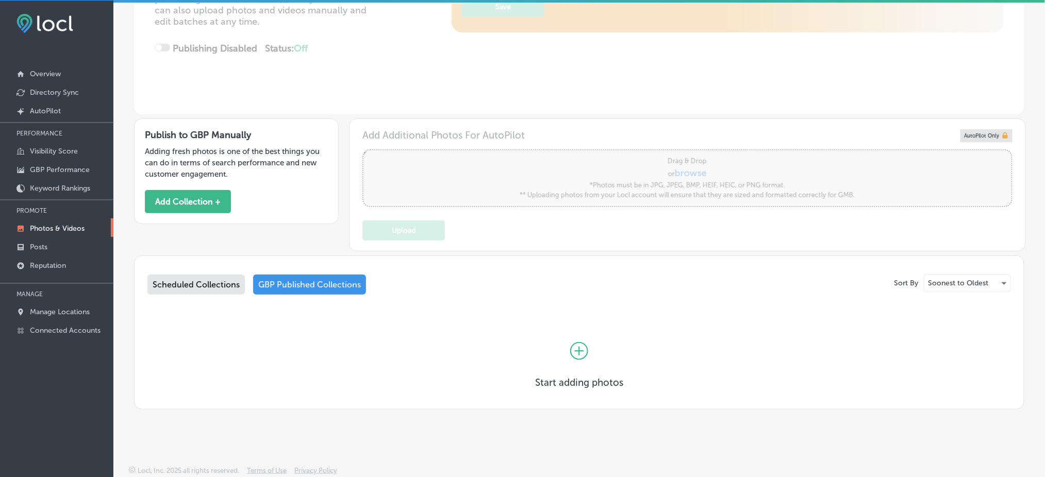
click at [200, 284] on div "Scheduled Collections" at bounding box center [195, 285] width 97 height 20
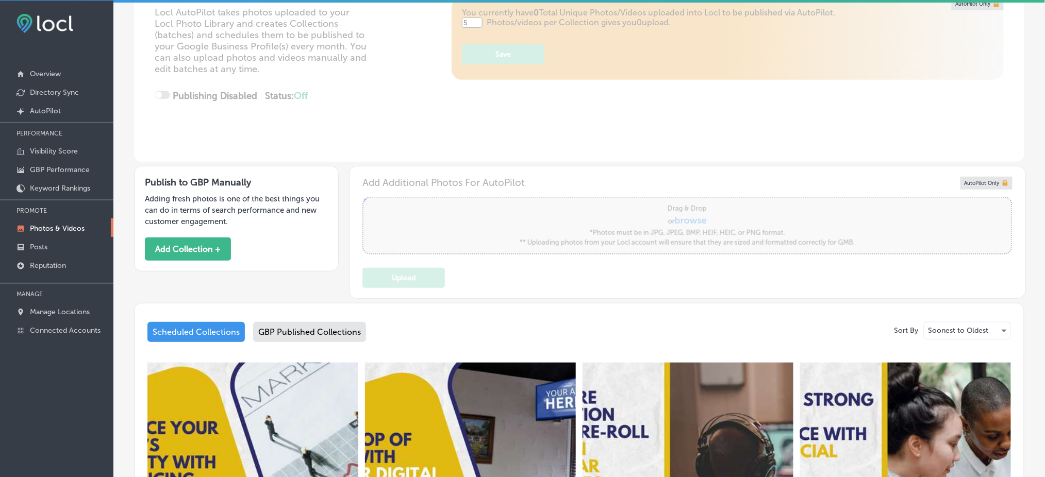
scroll to position [332, 0]
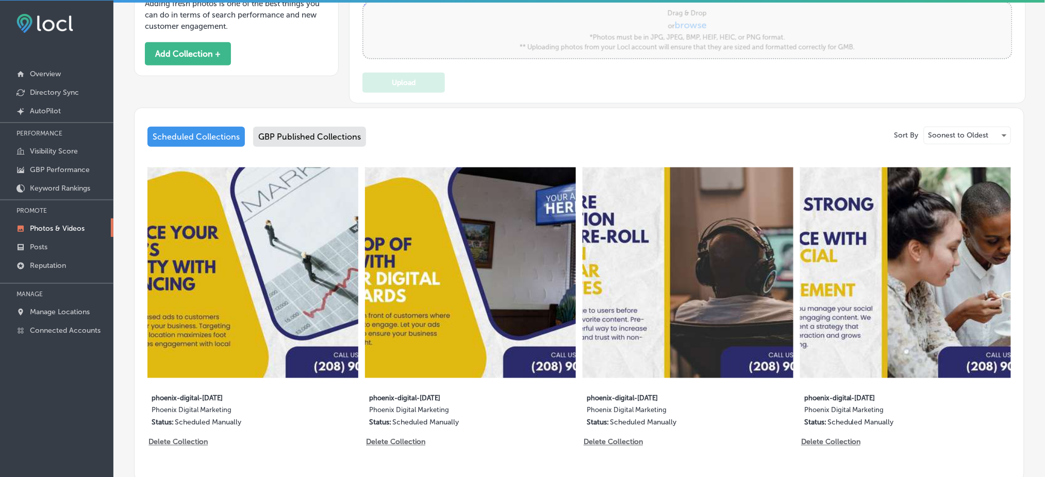
click at [334, 142] on div "GBP Published Collections" at bounding box center [309, 137] width 113 height 20
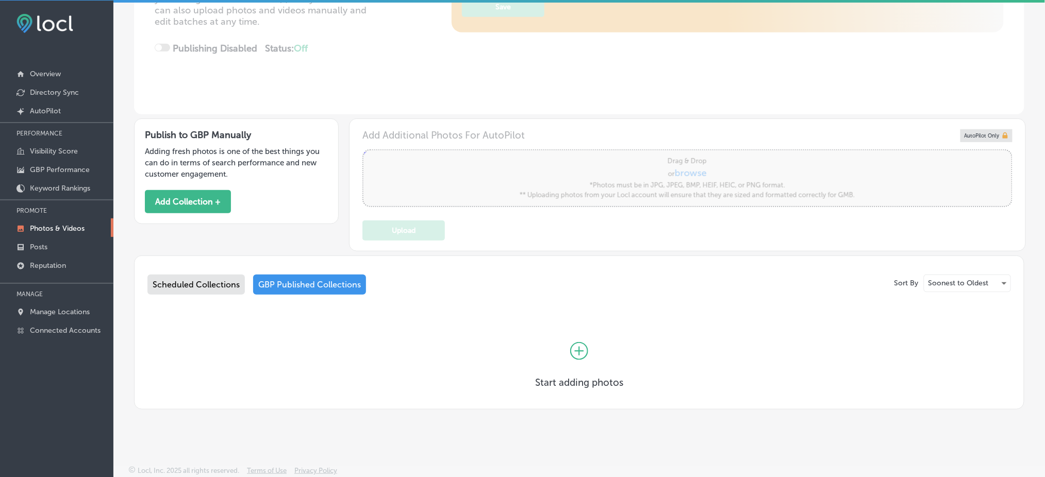
click at [227, 281] on div "Scheduled Collections" at bounding box center [195, 285] width 97 height 20
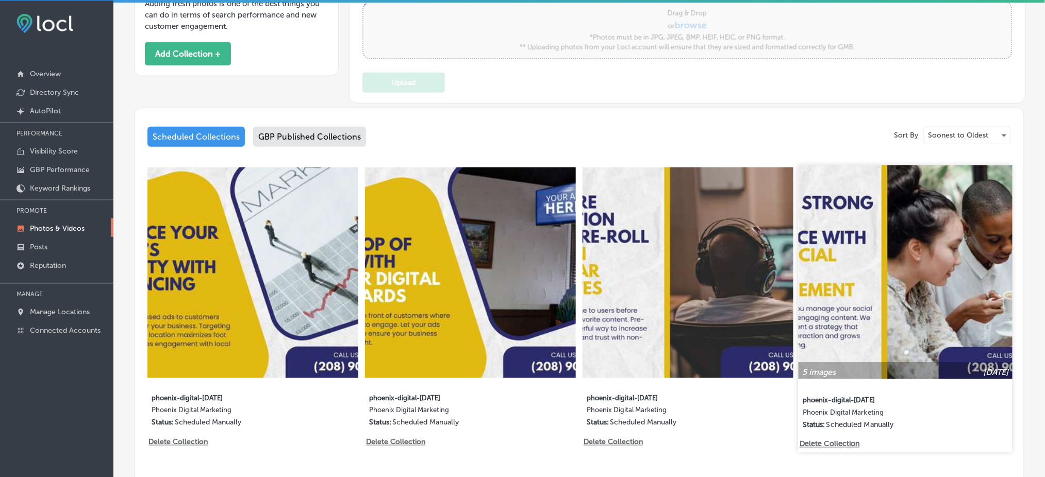
scroll to position [401, 0]
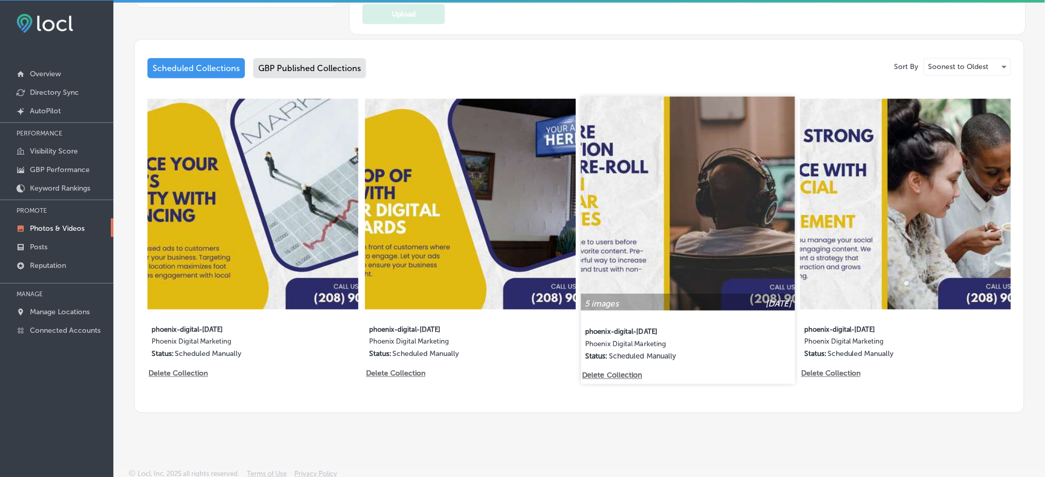
click at [690, 193] on img at bounding box center [688, 204] width 214 height 214
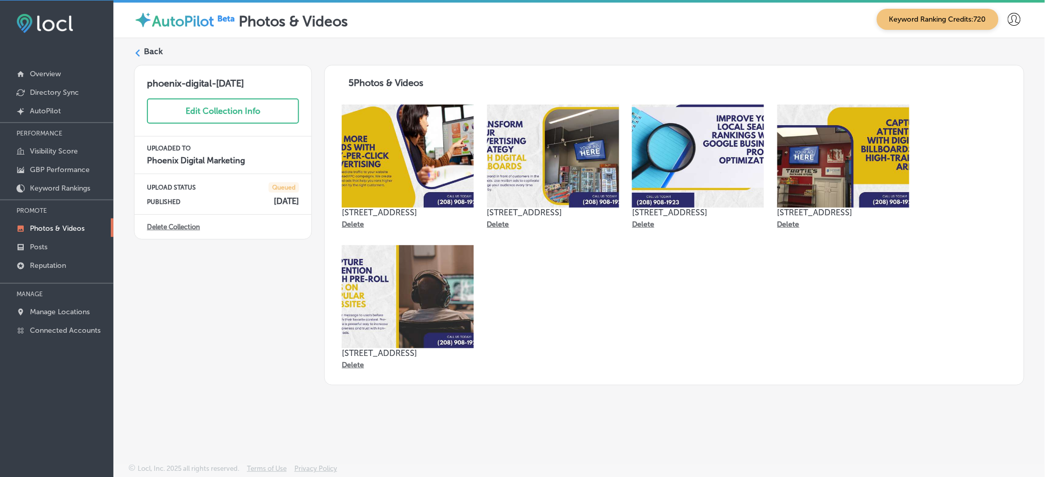
click at [594, 179] on img at bounding box center [553, 156] width 132 height 103
click at [145, 47] on label "Back" at bounding box center [153, 51] width 19 height 11
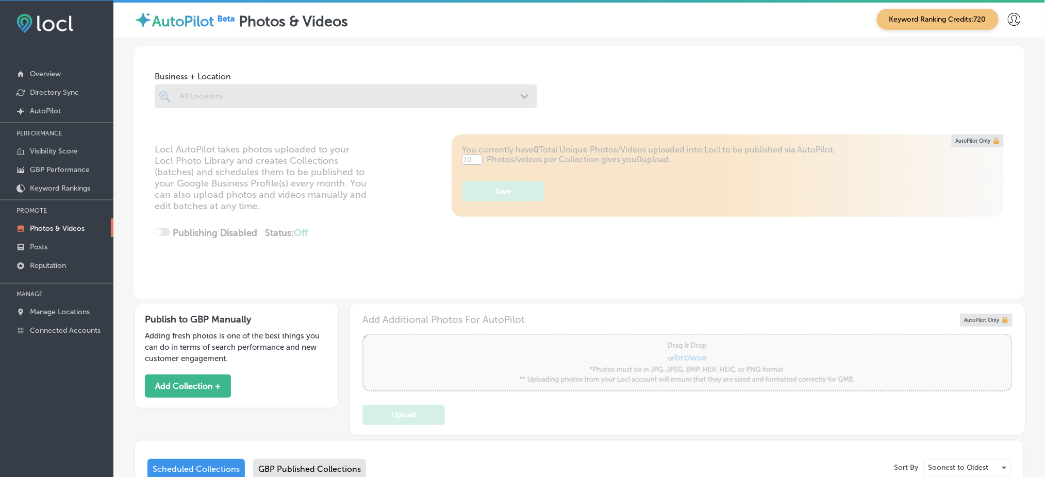
type input "5"
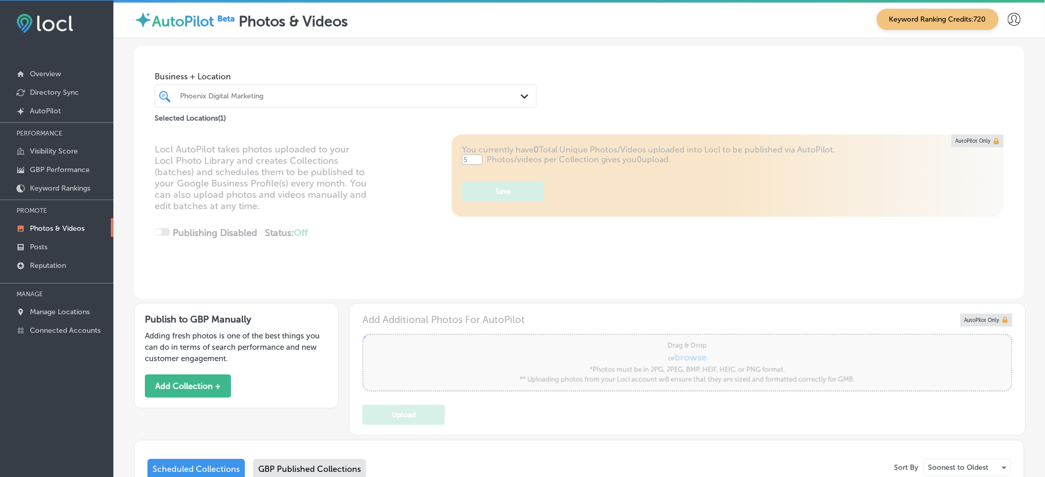
scroll to position [401, 0]
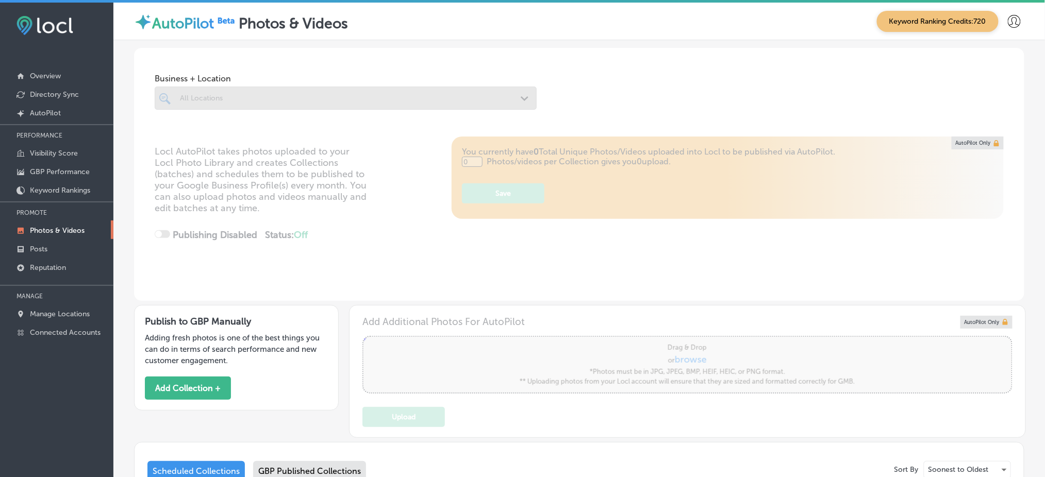
scroll to position [137, 0]
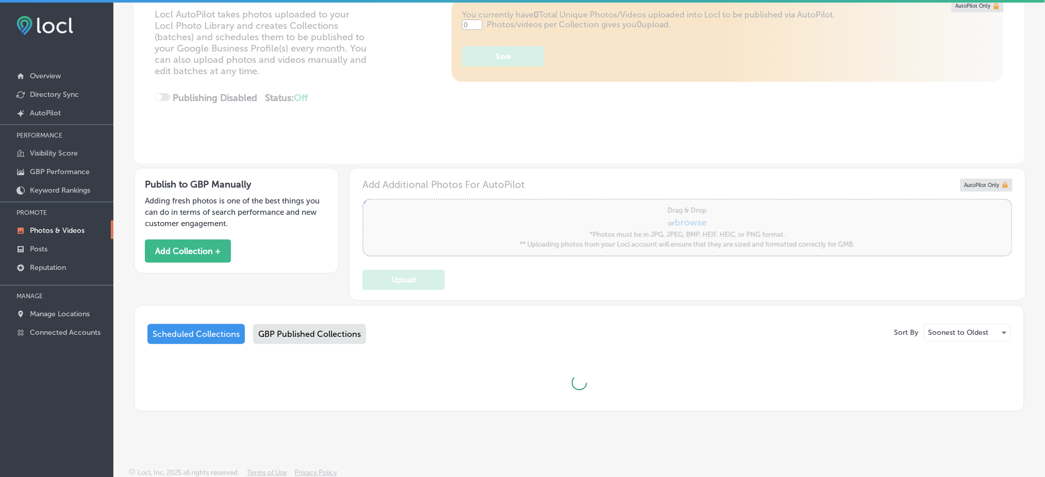
type input "5"
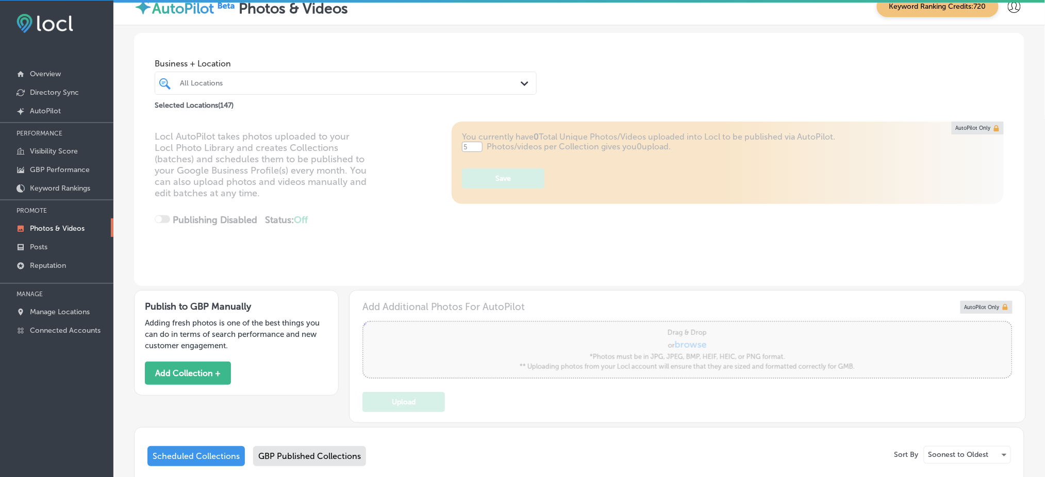
scroll to position [0, 0]
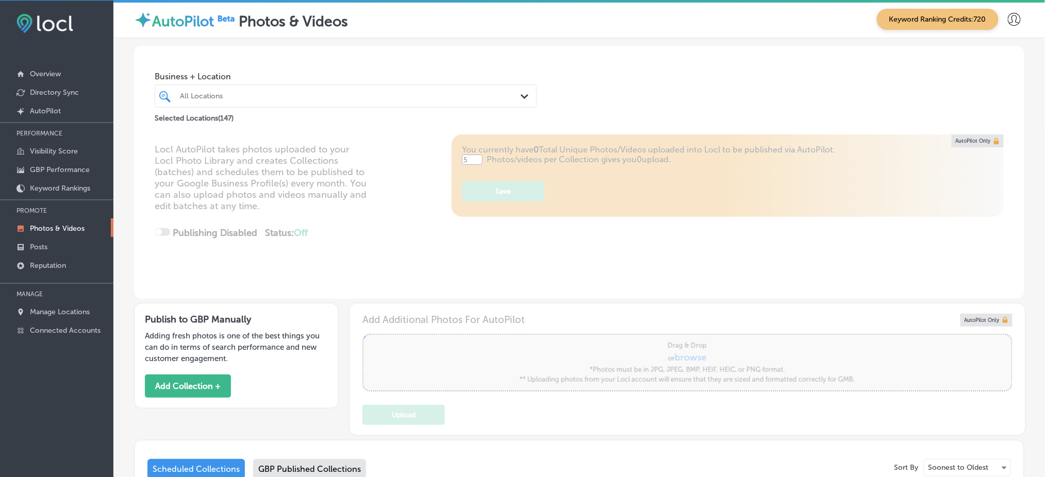
drag, startPoint x: 241, startPoint y: 90, endPoint x: 262, endPoint y: 95, distance: 21.6
click at [241, 90] on div at bounding box center [329, 96] width 300 height 14
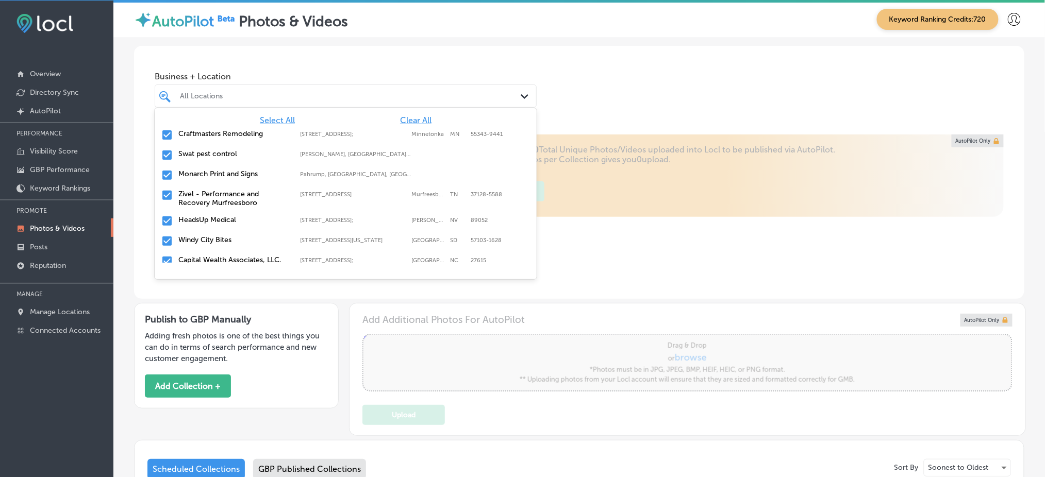
click at [404, 119] on span "Clear All" at bounding box center [415, 120] width 31 height 10
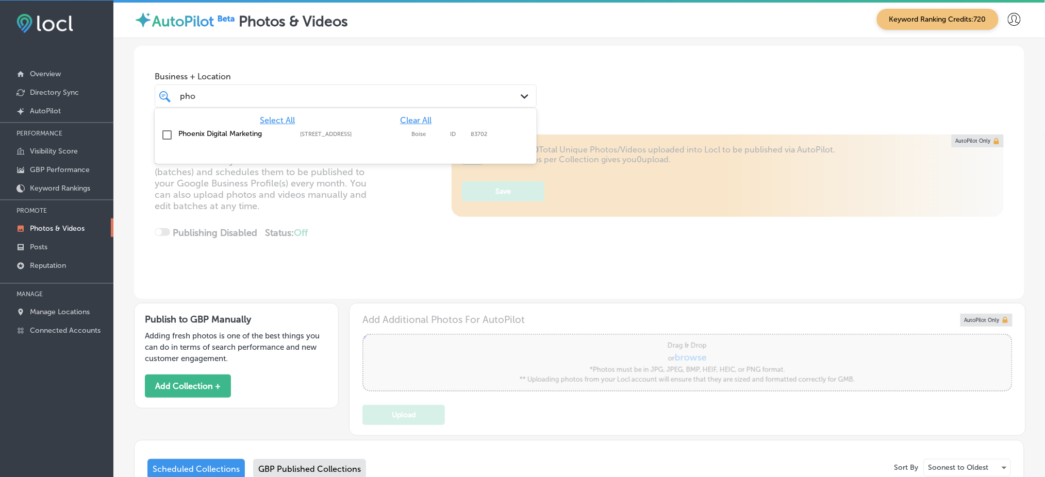
click at [405, 135] on div "999 West Main St. Suite 100, Boise, ID, 83702 999 West Main St. Suite 100 Boise…" at bounding box center [355, 134] width 111 height 7
type input "pho"
click at [631, 111] on div "Business + Location option 999 West Main St. Suite 100, selected. option 999 We…" at bounding box center [579, 85] width 890 height 78
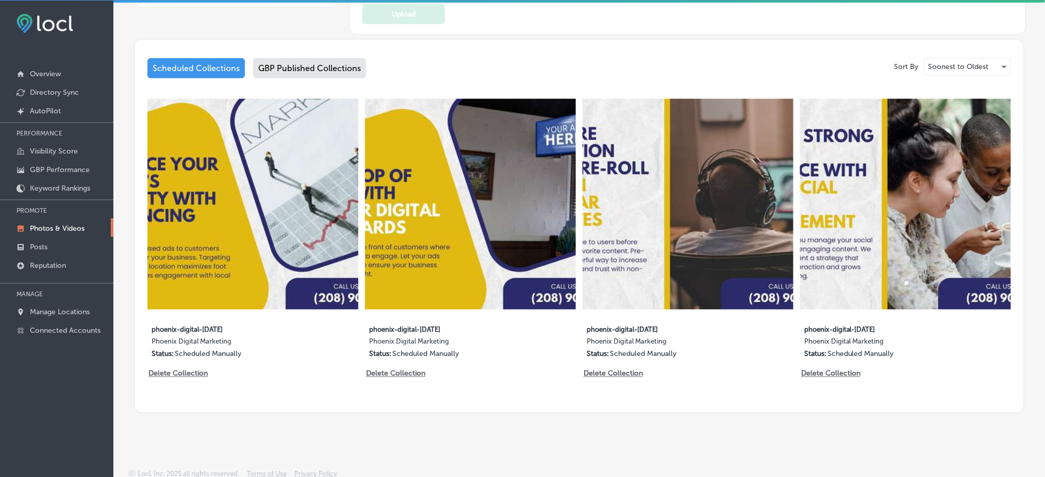
click at [260, 61] on div "GBP Published Collections" at bounding box center [309, 68] width 113 height 20
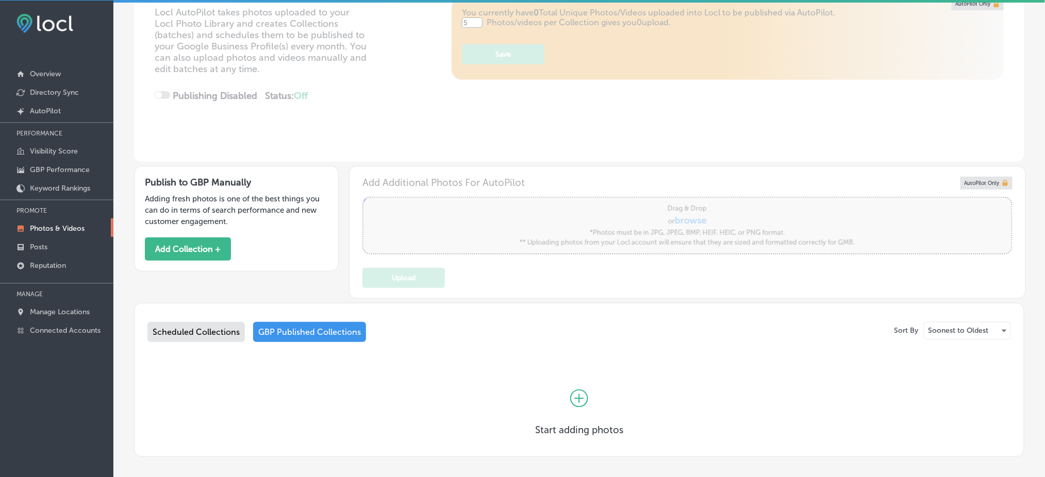
scroll to position [185, 0]
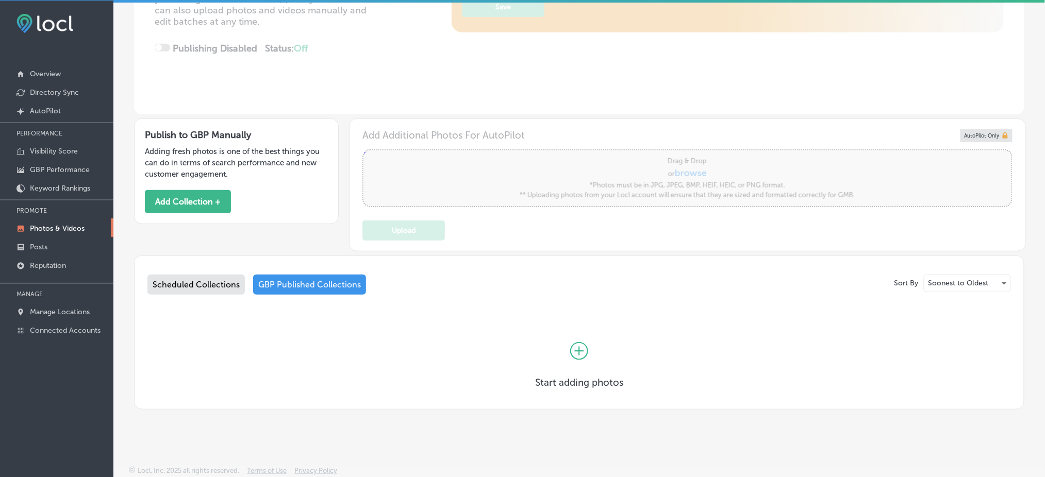
click at [213, 276] on div "Scheduled Collections" at bounding box center [195, 285] width 97 height 20
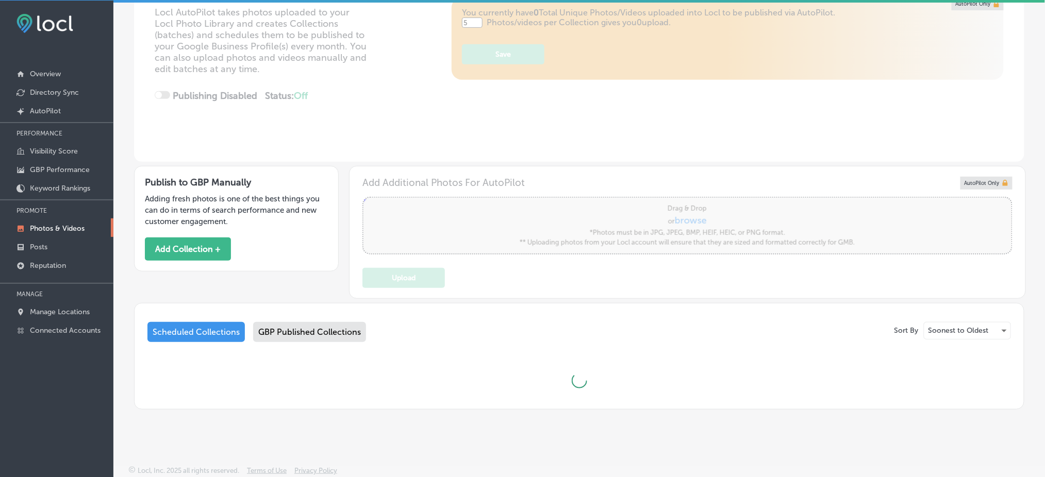
scroll to position [401, 0]
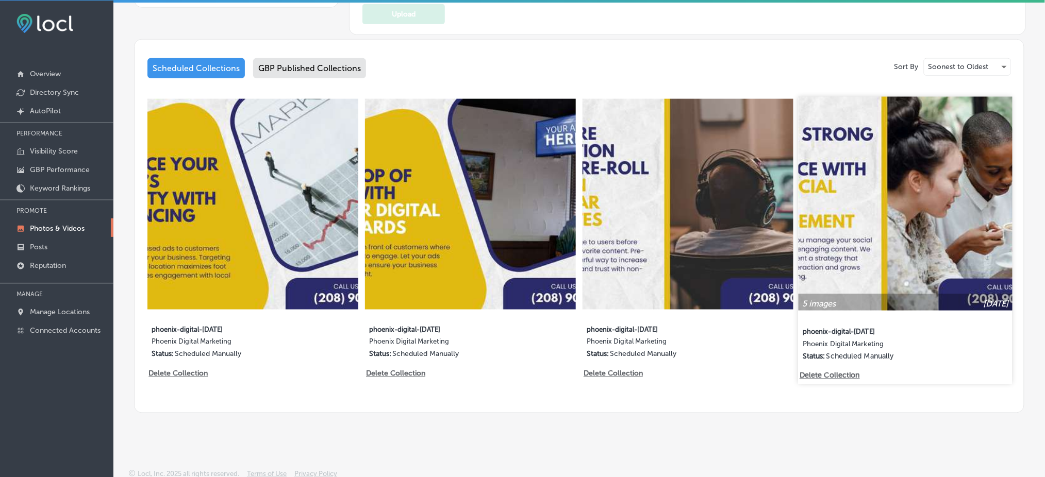
click at [892, 263] on img at bounding box center [906, 204] width 214 height 214
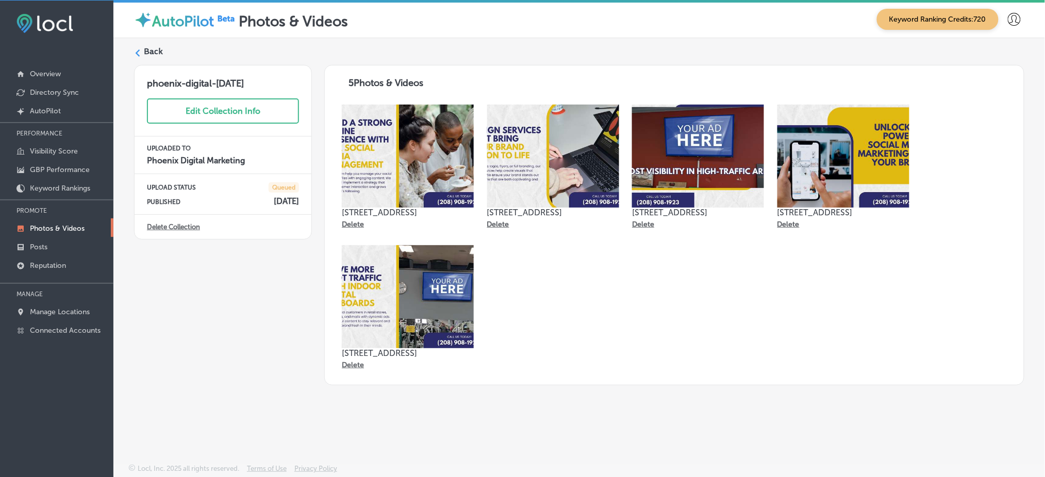
click at [419, 168] on img at bounding box center [408, 156] width 132 height 103
click at [696, 129] on img at bounding box center [698, 156] width 132 height 103
click at [155, 52] on label "Back" at bounding box center [153, 51] width 19 height 11
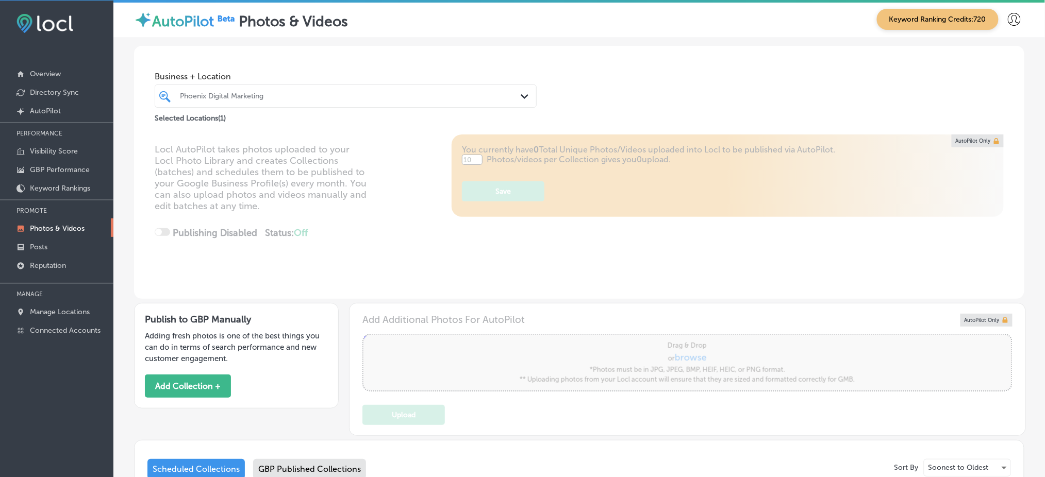
type input "5"
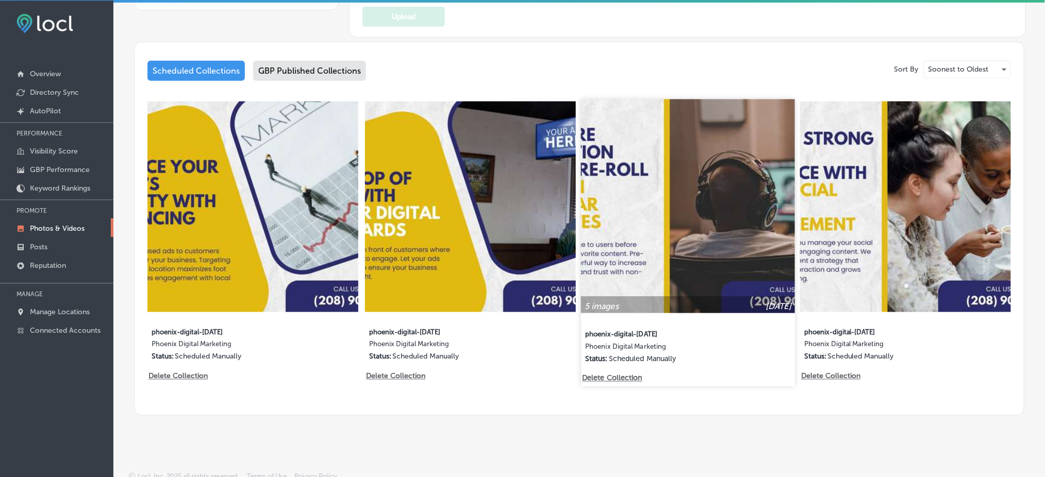
scroll to position [401, 0]
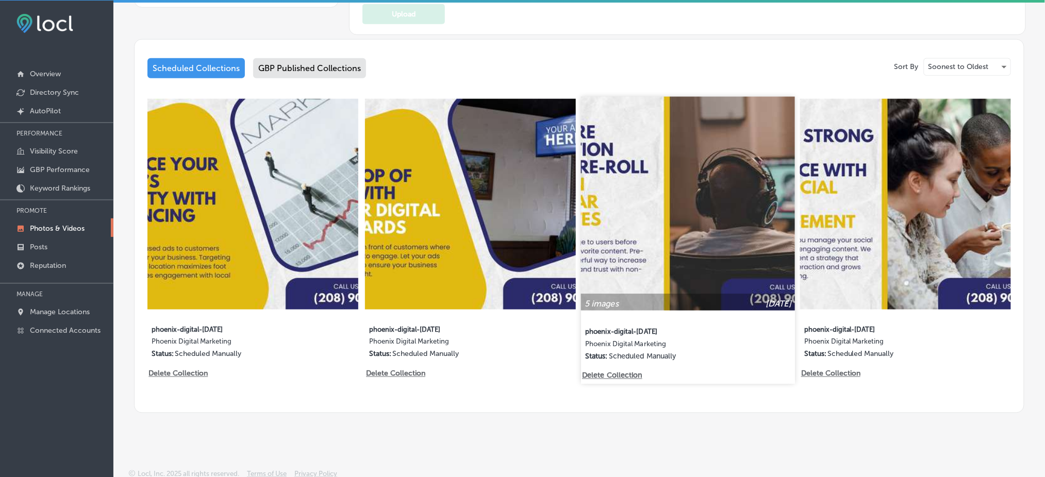
click at [704, 193] on img at bounding box center [688, 204] width 214 height 214
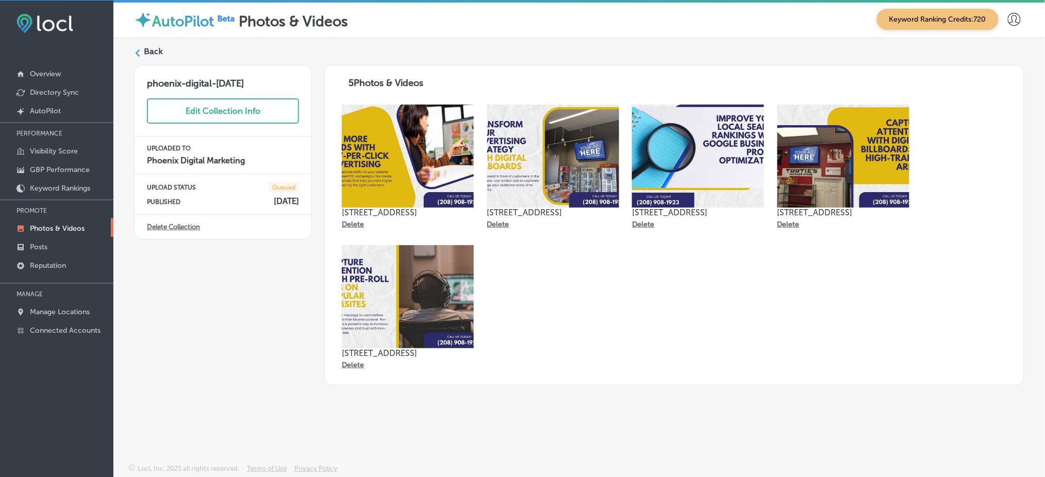
click at [152, 48] on label "Back" at bounding box center [153, 51] width 19 height 11
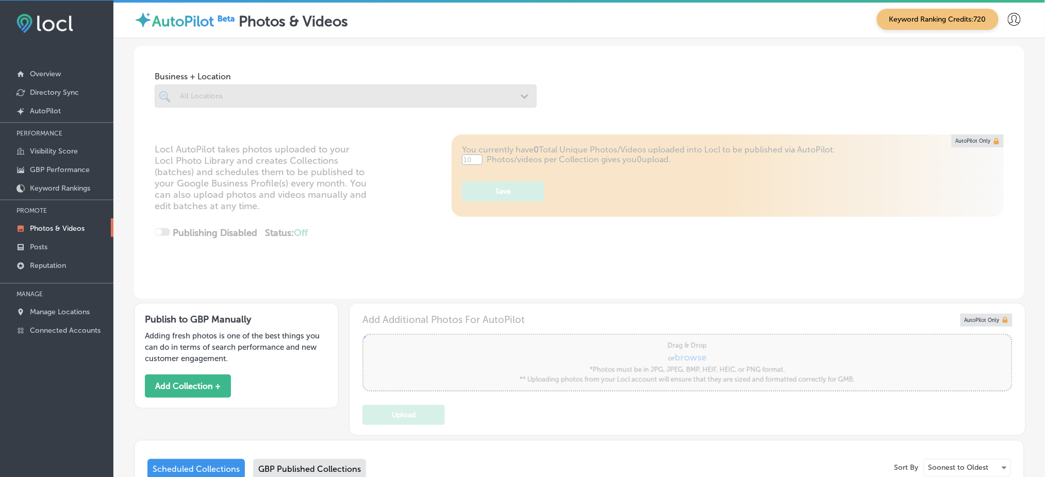
type input "5"
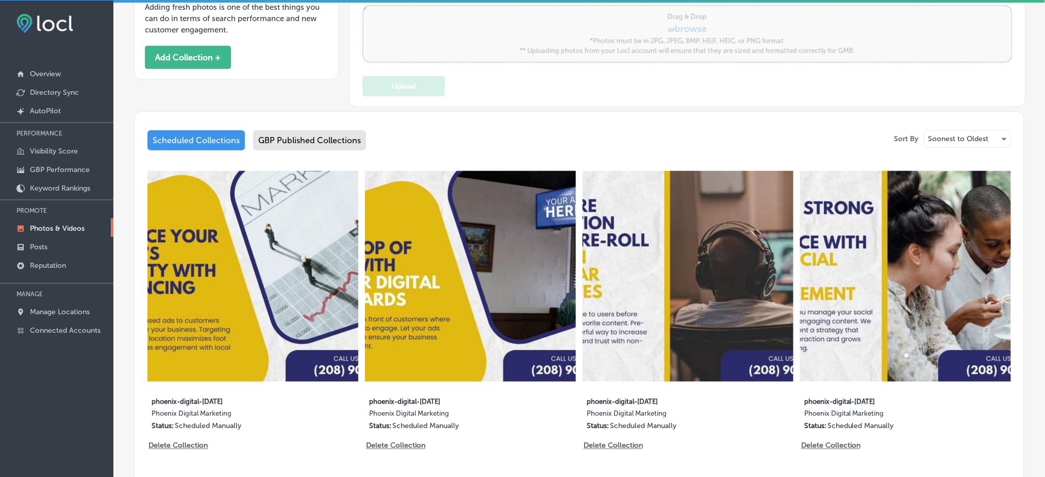
scroll to position [401, 0]
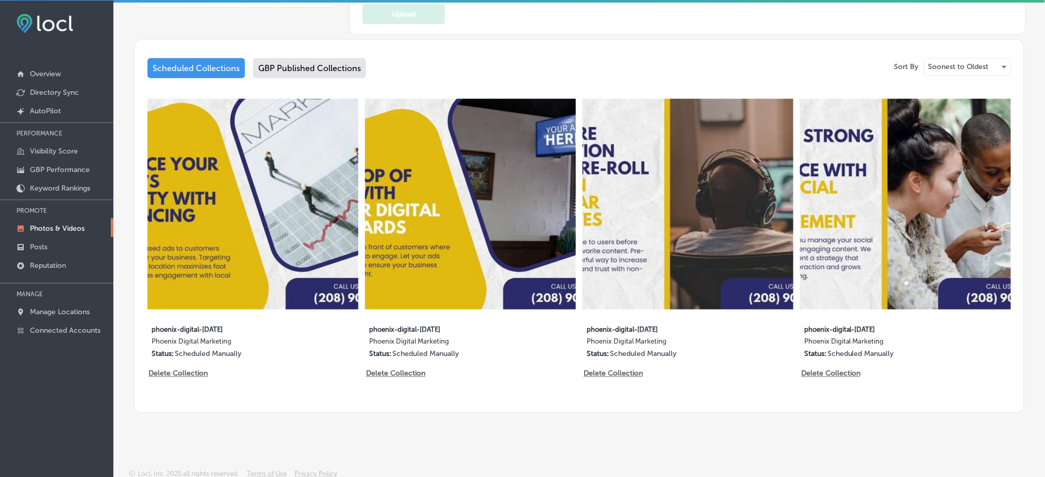
click at [507, 203] on img at bounding box center [470, 204] width 211 height 211
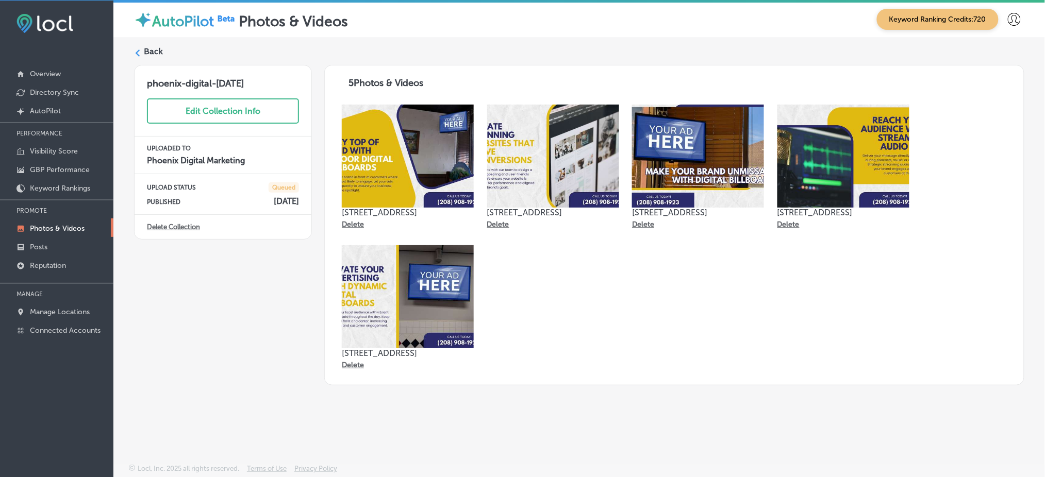
click at [156, 49] on label "Back" at bounding box center [153, 51] width 19 height 11
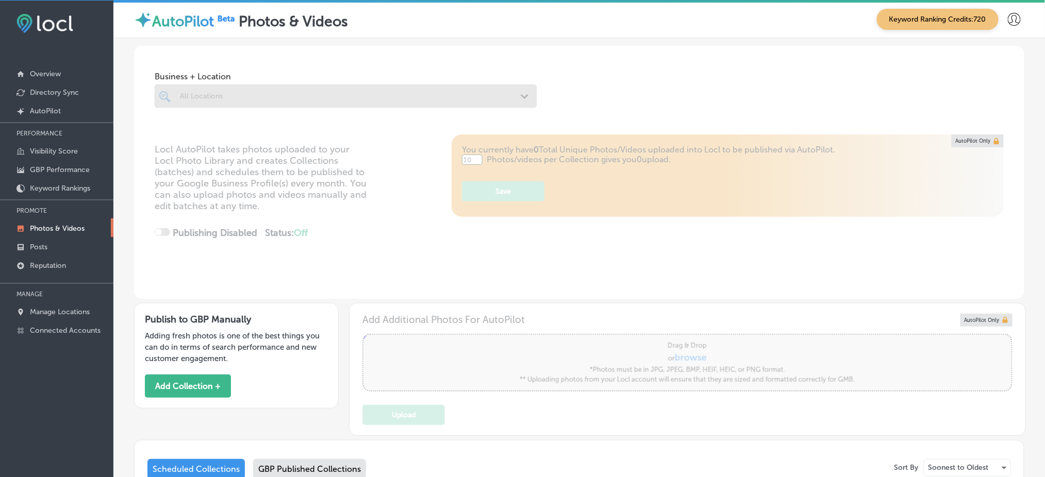
type input "5"
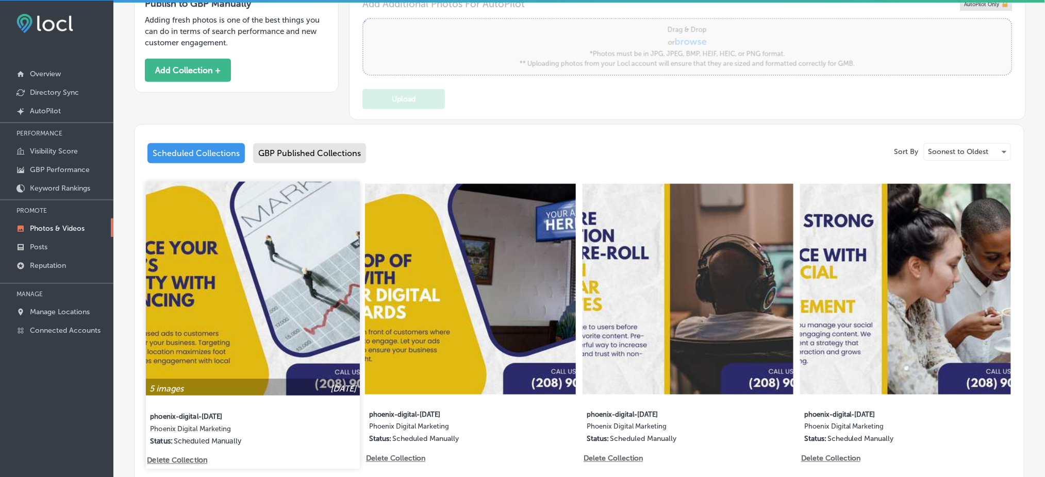
scroll to position [343, 0]
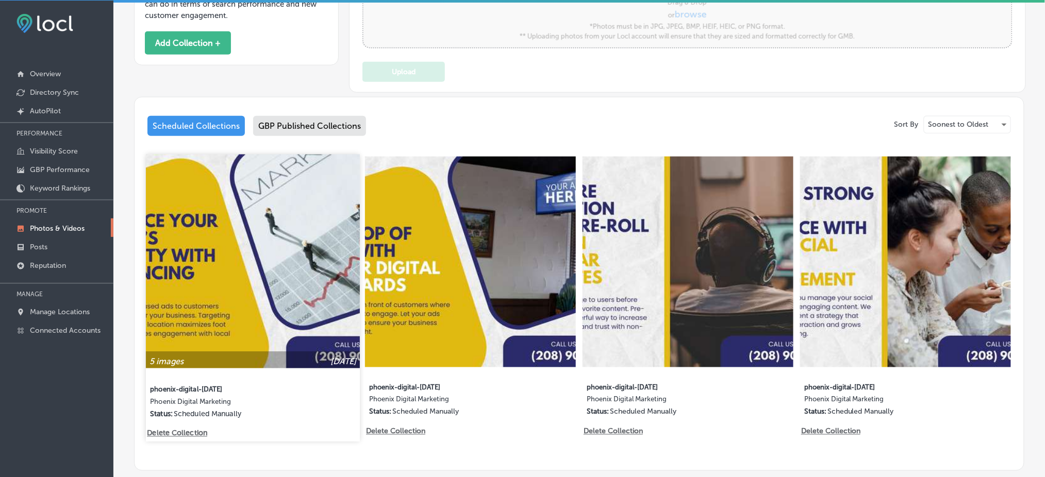
click at [260, 309] on img at bounding box center [253, 262] width 214 height 214
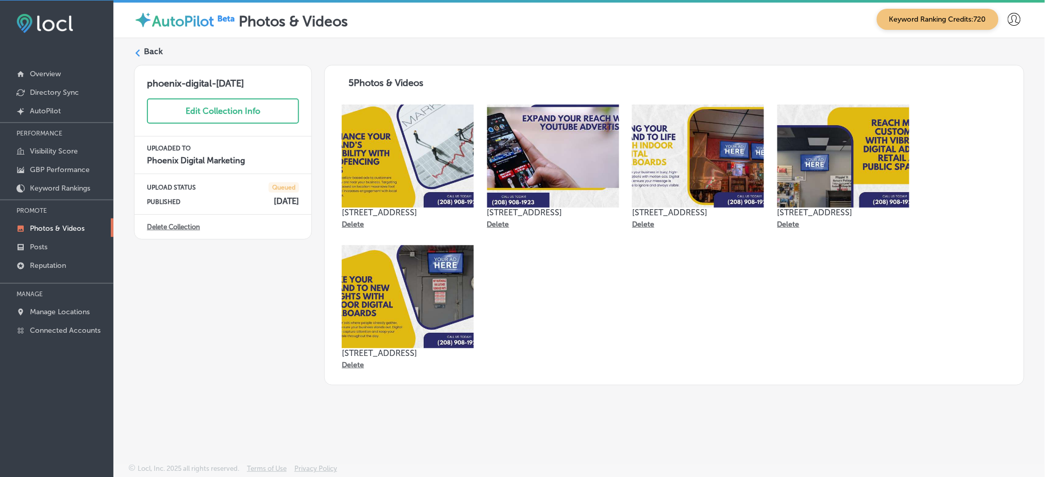
click at [149, 46] on label "Back" at bounding box center [153, 51] width 19 height 11
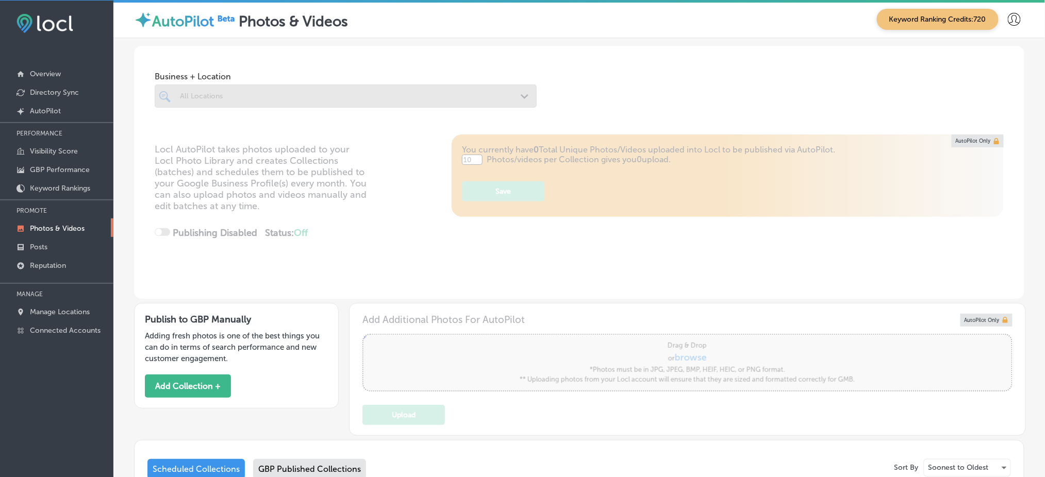
type input "5"
